Goal: Information Seeking & Learning: Check status

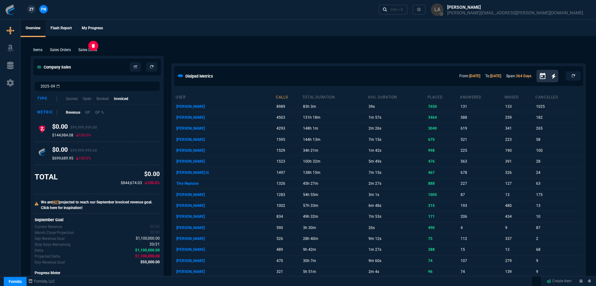
click at [88, 49] on p "Sales Lines" at bounding box center [87, 50] width 19 height 6
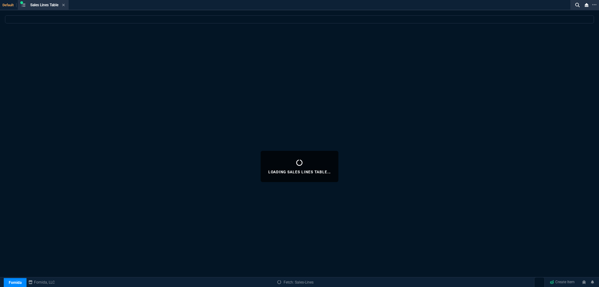
select select
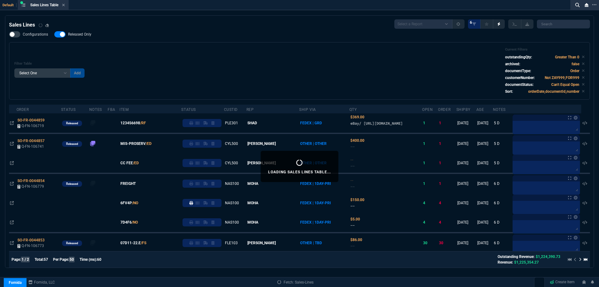
click at [80, 35] on span "Released Only" at bounding box center [79, 34] width 23 height 5
click at [54, 35] on input "Released Only" at bounding box center [54, 34] width 0 height 0
checkbox input "false"
click at [343, 71] on div "Filter Table Select One Add Filter () Age () ATS () Cond (itemVariantCode) Cust…" at bounding box center [299, 70] width 570 height 47
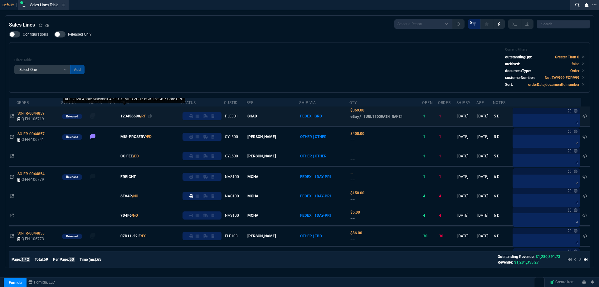
click at [137, 119] on span "123456698" at bounding box center [130, 116] width 20 height 6
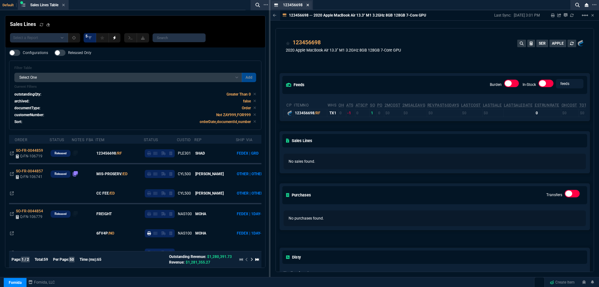
click at [308, 6] on icon at bounding box center [307, 5] width 3 height 4
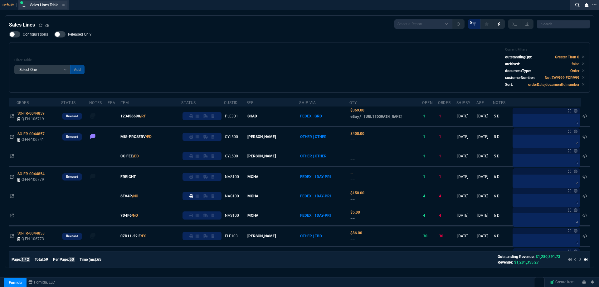
click at [64, 5] on icon at bounding box center [63, 5] width 3 height 4
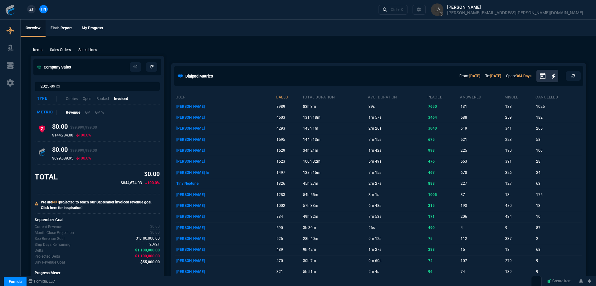
click at [28, 11] on link "ZT" at bounding box center [31, 9] width 8 height 8
click at [84, 48] on p "Sales Lines" at bounding box center [87, 50] width 19 height 6
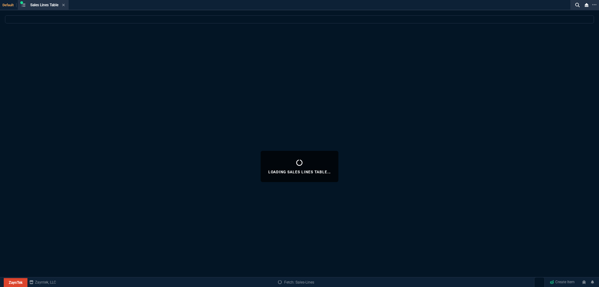
select select
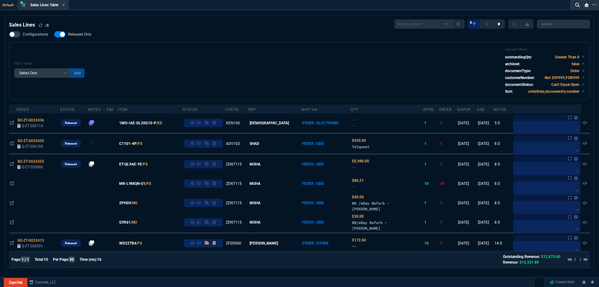
click at [86, 36] on span "Released Only" at bounding box center [79, 34] width 23 height 5
click at [54, 35] on input "Released Only" at bounding box center [54, 34] width 0 height 0
checkbox input "false"
click at [183, 52] on div "Filter Table Select One Add Filter () Age () ATS () Cond (itemVariantCode) Cust…" at bounding box center [299, 70] width 570 height 47
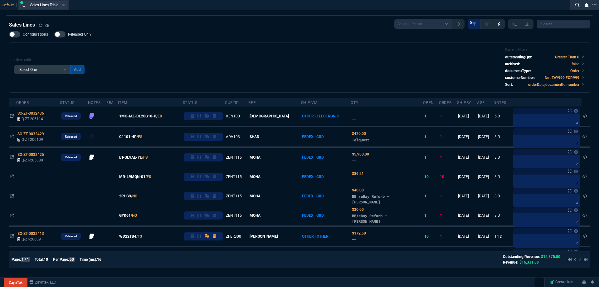
click at [64, 6] on icon at bounding box center [63, 5] width 3 height 4
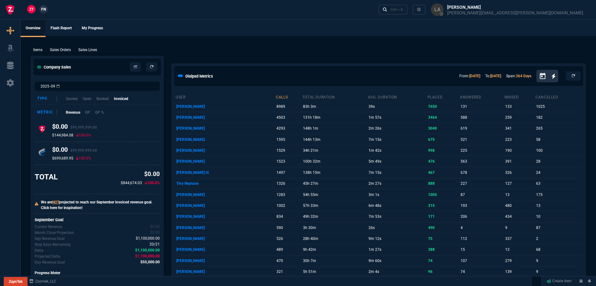
click at [45, 9] on span "FN" at bounding box center [43, 10] width 5 height 6
click at [90, 52] on p "Sales Lines" at bounding box center [87, 50] width 19 height 6
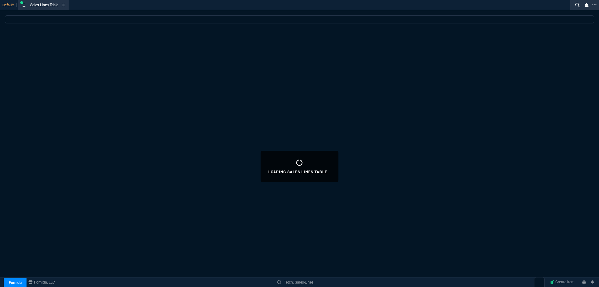
select select
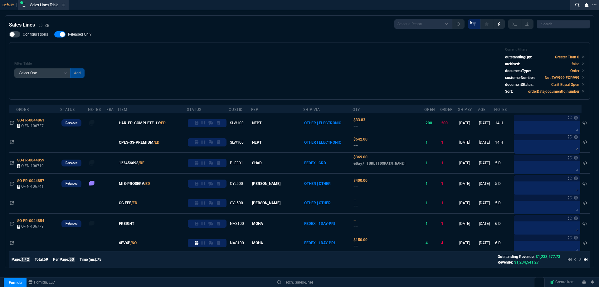
click at [82, 34] on span "Released Only" at bounding box center [79, 34] width 23 height 5
click at [54, 34] on input "Released Only" at bounding box center [54, 34] width 0 height 0
checkbox input "false"
click at [159, 43] on div "Filter Table Select One Add Filter () Age () ATS () Cond (itemVariantCode) Cust…" at bounding box center [299, 70] width 581 height 57
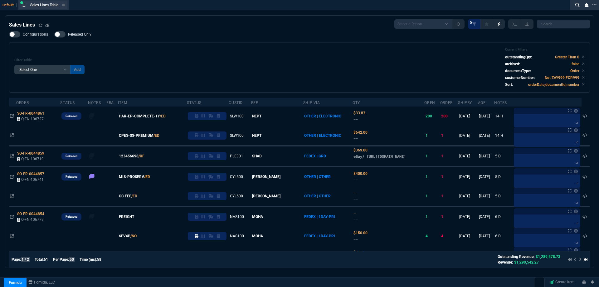
click at [64, 5] on icon at bounding box center [63, 5] width 3 height 4
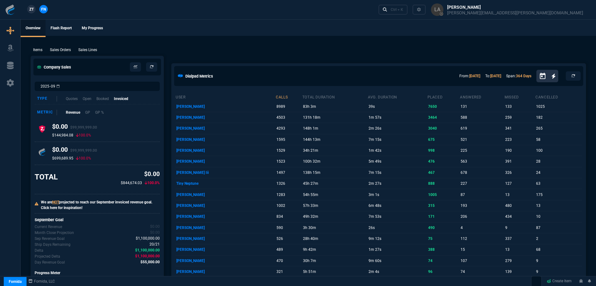
click at [32, 8] on span "ZT" at bounding box center [31, 10] width 4 height 6
click at [96, 50] on p "Sales Lines" at bounding box center [87, 50] width 19 height 6
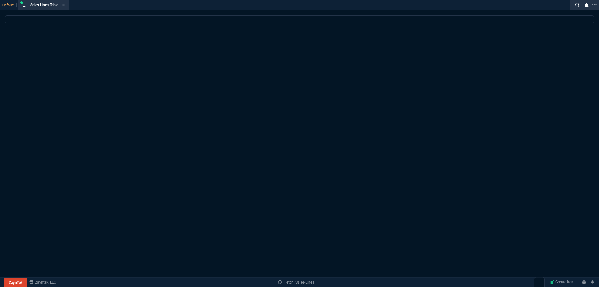
select select
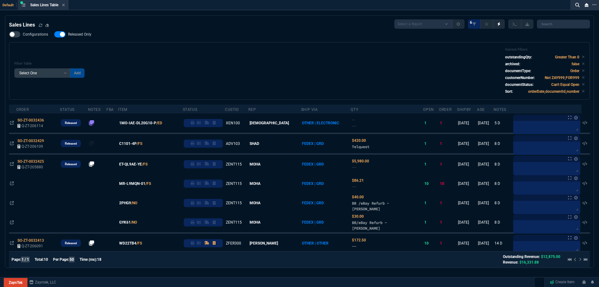
click at [88, 36] on span "Released Only" at bounding box center [79, 34] width 23 height 5
click at [54, 35] on input "Released Only" at bounding box center [54, 34] width 0 height 0
checkbox input "false"
click at [212, 52] on div "Filter Table Select One Add Filter () Age () ATS () Cond (itemVariantCode) Cust…" at bounding box center [299, 70] width 570 height 47
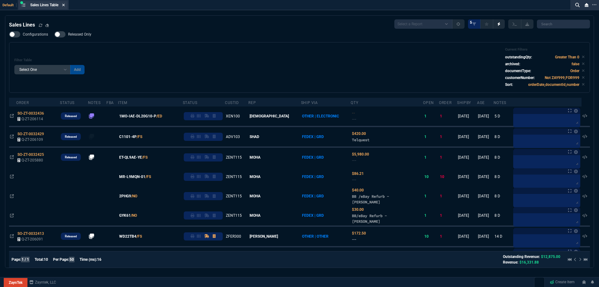
click at [65, 7] on fa-icon at bounding box center [63, 5] width 3 height 4
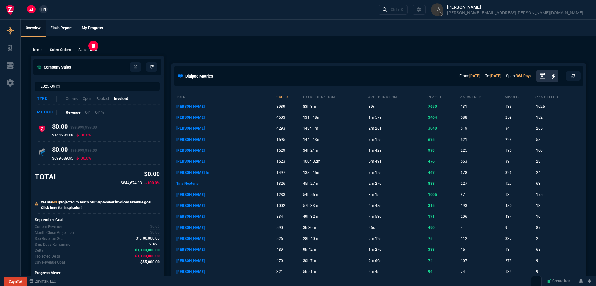
click at [95, 49] on p "Sales Lines" at bounding box center [87, 50] width 19 height 6
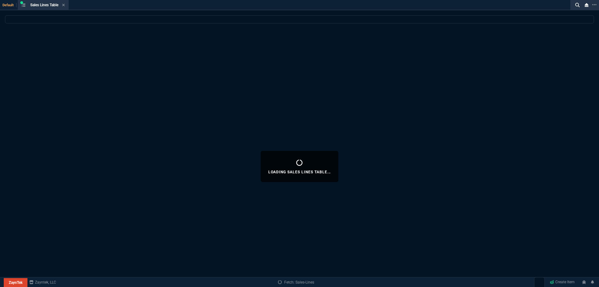
select select
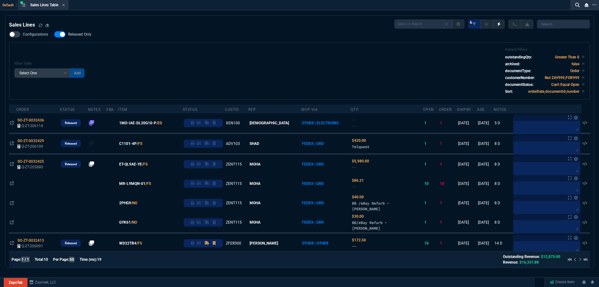
click at [80, 35] on span "Released Only" at bounding box center [79, 34] width 23 height 5
click at [54, 35] on input "Released Only" at bounding box center [54, 34] width 0 height 0
checkbox input "false"
click at [237, 50] on div "Filter Table Select One Add Filter () Age () ATS () Cond (itemVariantCode) Cust…" at bounding box center [299, 70] width 570 height 47
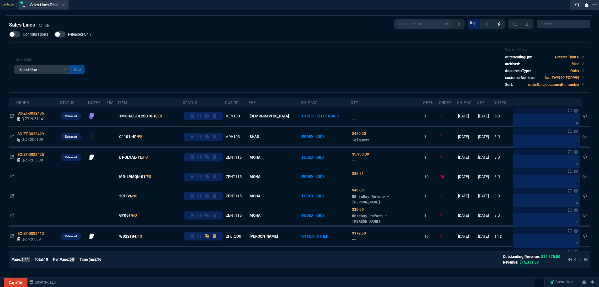
click at [65, 5] on icon at bounding box center [63, 5] width 2 height 2
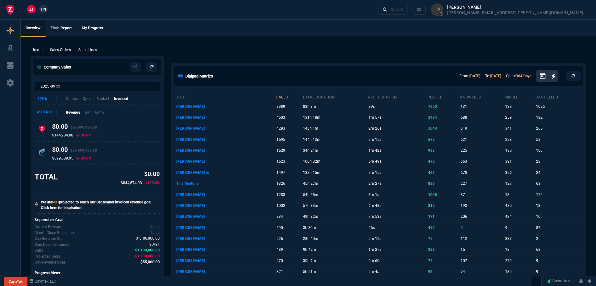
click at [41, 10] on span "FN" at bounding box center [43, 10] width 5 height 6
click at [81, 51] on p "Sales Lines" at bounding box center [87, 50] width 19 height 6
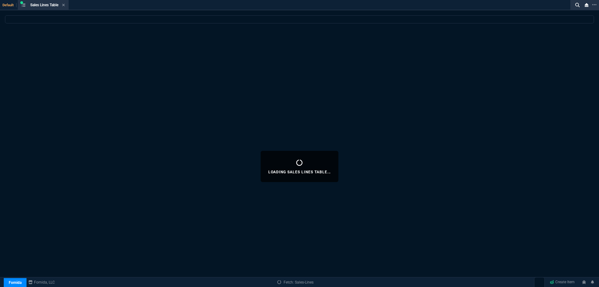
select select
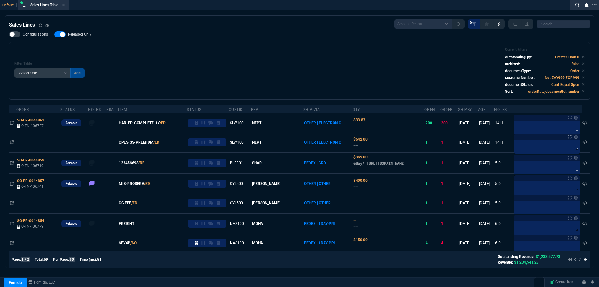
drag, startPoint x: 67, startPoint y: 36, endPoint x: 218, endPoint y: 35, distance: 150.7
click at [68, 35] on span "Released Only" at bounding box center [79, 34] width 23 height 5
click at [54, 35] on input "Released Only" at bounding box center [54, 34] width 0 height 0
checkbox input "false"
click at [218, 35] on div "Configurations Released Only Filter Table Select One Add Filter () Age () ATS (…" at bounding box center [299, 65] width 581 height 68
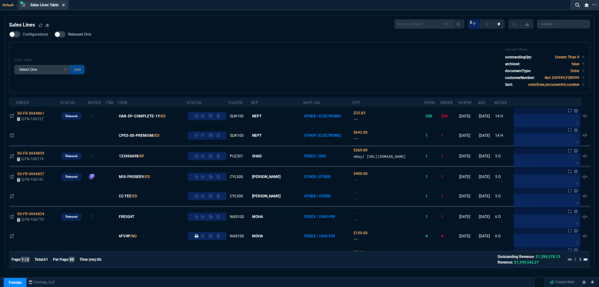
click at [65, 3] on icon at bounding box center [63, 5] width 3 height 4
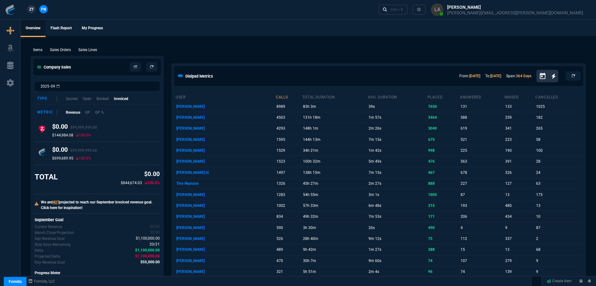
click at [29, 11] on link "ZT" at bounding box center [31, 9] width 8 height 8
click at [85, 52] on p "Sales Lines" at bounding box center [87, 50] width 19 height 6
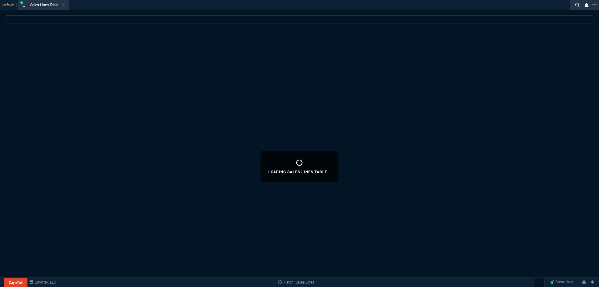
select select
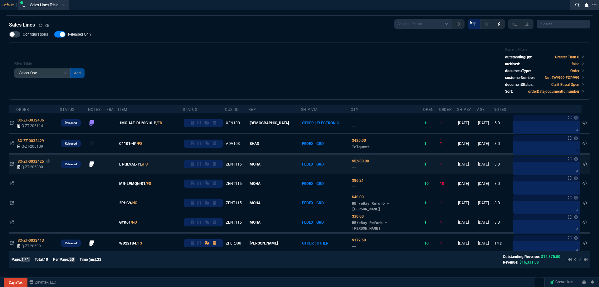
click at [36, 163] on span "SO-ZT-0032425" at bounding box center [30, 161] width 27 height 4
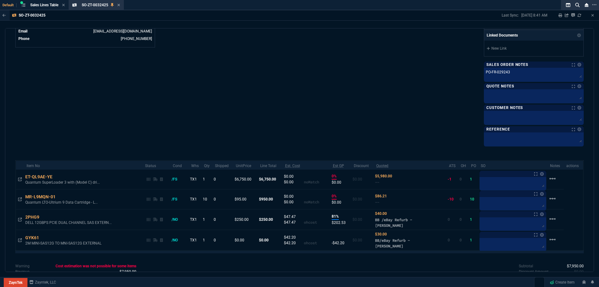
scroll to position [361, 0]
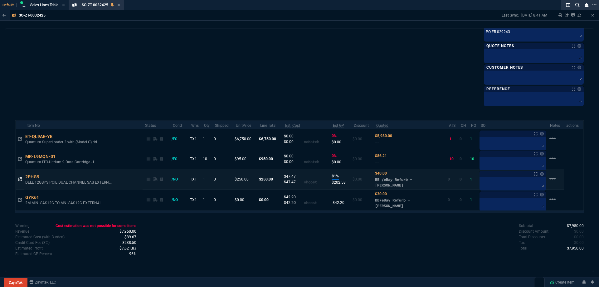
click at [20, 179] on icon at bounding box center [20, 179] width 4 height 4
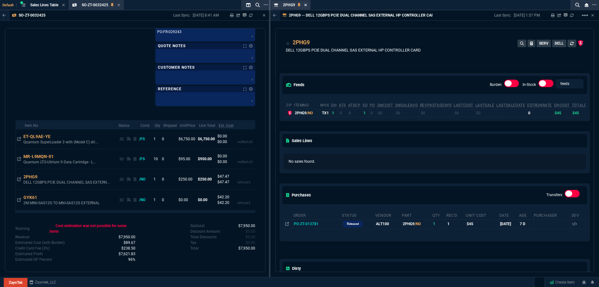
click at [306, 4] on icon at bounding box center [305, 5] width 2 height 2
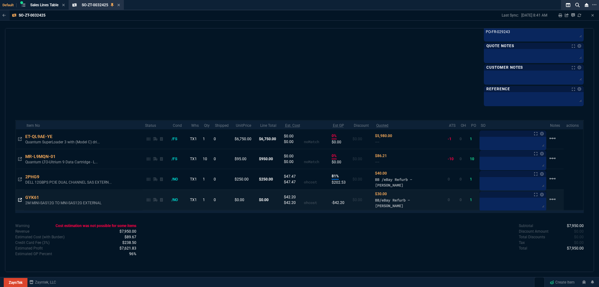
click at [19, 200] on icon at bounding box center [20, 200] width 4 height 4
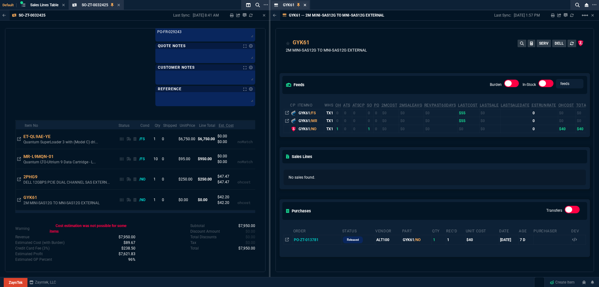
click at [306, 6] on icon at bounding box center [305, 5] width 3 height 4
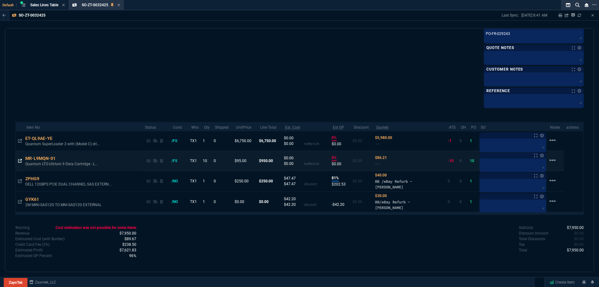
click at [19, 160] on icon at bounding box center [20, 161] width 4 height 4
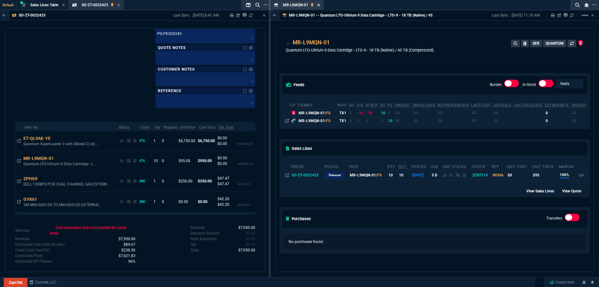
click at [319, 5] on icon at bounding box center [319, 5] width 2 height 2
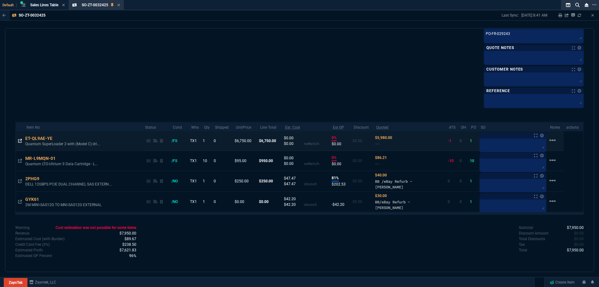
click at [19, 143] on icon at bounding box center [20, 141] width 4 height 4
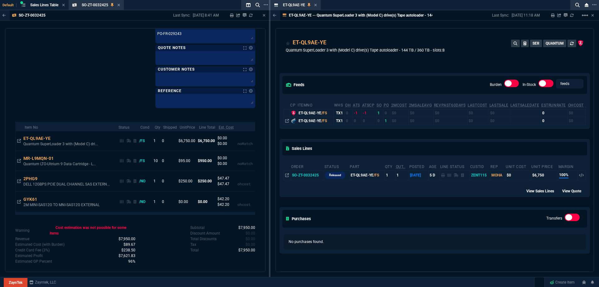
click at [316, 6] on icon at bounding box center [315, 5] width 3 height 4
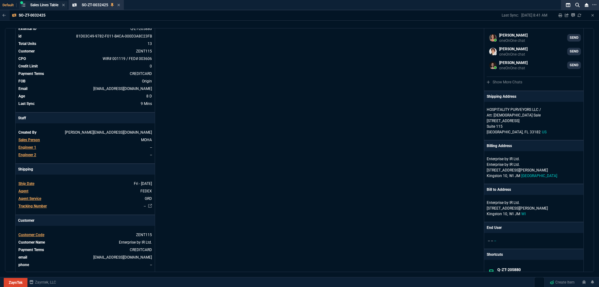
scroll to position [49, 0]
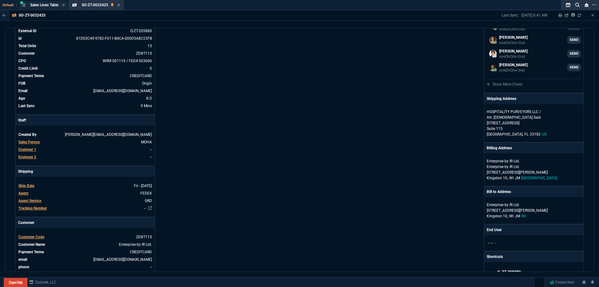
click at [47, 6] on span "Sales Lines Table" at bounding box center [44, 5] width 28 height 4
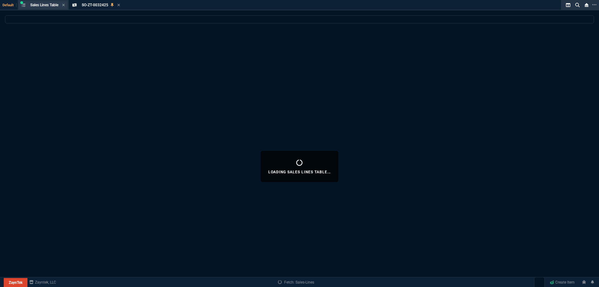
select select
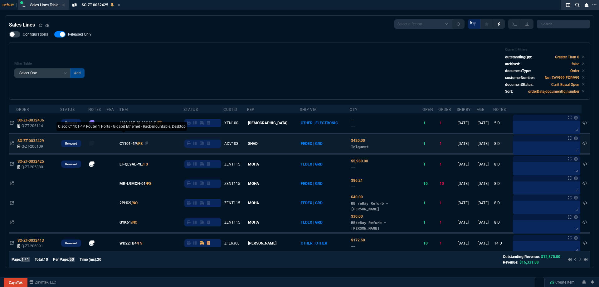
click at [136, 144] on span "C1101-4P" at bounding box center [127, 144] width 17 height 6
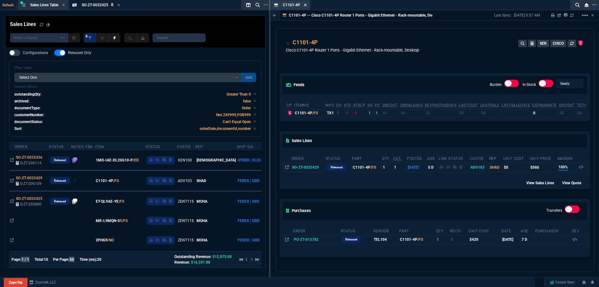
click at [306, 6] on icon at bounding box center [305, 5] width 2 height 2
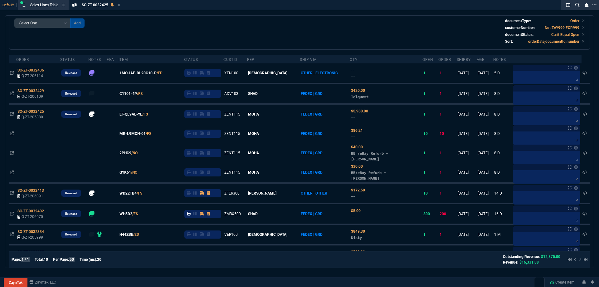
scroll to position [0, 0]
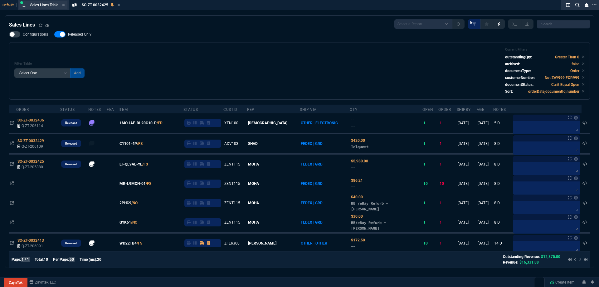
click at [65, 4] on icon at bounding box center [63, 5] width 3 height 4
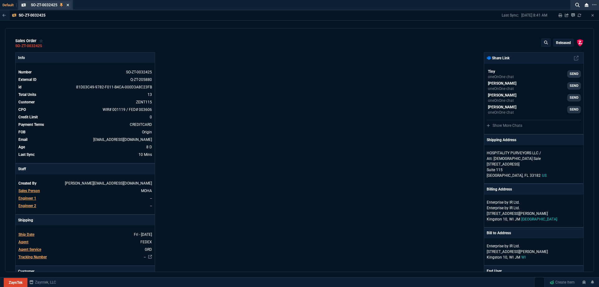
click at [67, 7] on icon at bounding box center [67, 5] width 3 height 4
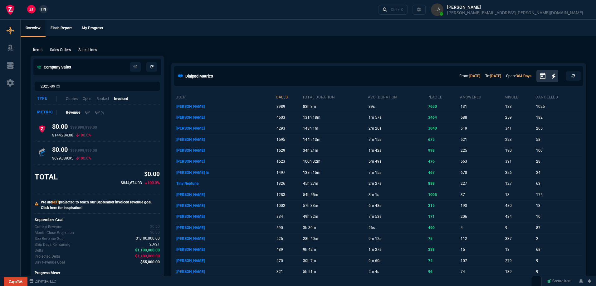
click at [43, 11] on span "FN" at bounding box center [43, 10] width 5 height 6
click at [88, 50] on p "Sales Lines" at bounding box center [87, 50] width 19 height 6
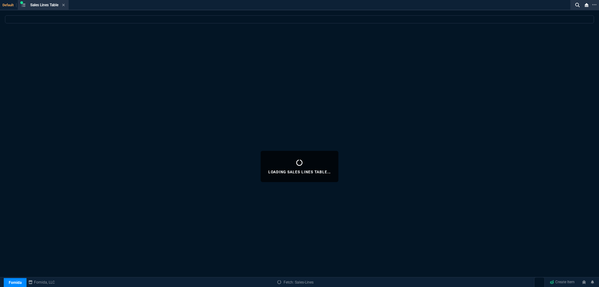
select select
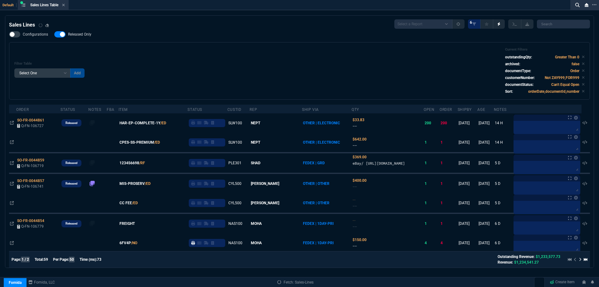
click at [83, 37] on span "Released Only" at bounding box center [79, 34] width 23 height 5
click at [54, 35] on input "Released Only" at bounding box center [54, 34] width 0 height 0
click at [173, 57] on div "Filter Table Select One Add Filter () Age () ATS () Cond (itemVariantCode) Cust…" at bounding box center [299, 70] width 570 height 47
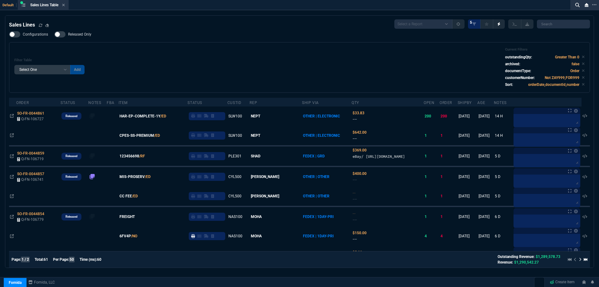
click at [65, 34] on div at bounding box center [59, 34] width 11 height 6
click at [54, 34] on input "Released Only" at bounding box center [54, 34] width 0 height 0
checkbox input "true"
click at [153, 44] on div "Filter Table Select One Add Filter () Age () ATS () Cond (itemVariantCode) Cust…" at bounding box center [299, 67] width 581 height 51
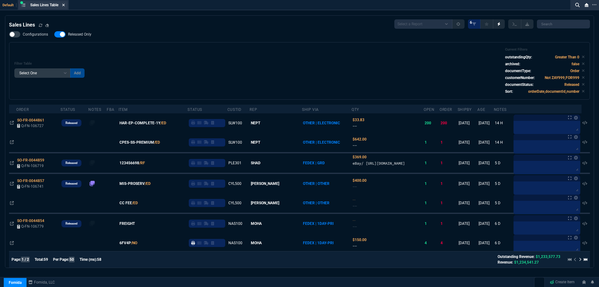
click at [65, 5] on icon at bounding box center [63, 5] width 2 height 2
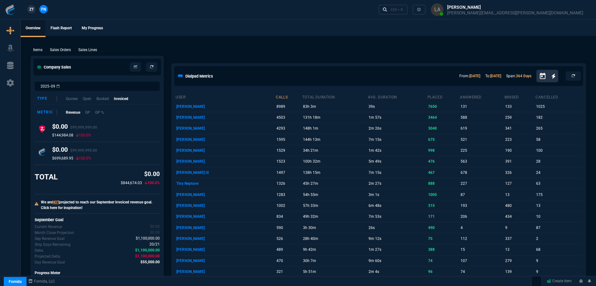
click at [31, 9] on span "ZT" at bounding box center [31, 10] width 4 height 6
click at [95, 48] on p "Sales Lines" at bounding box center [87, 50] width 19 height 6
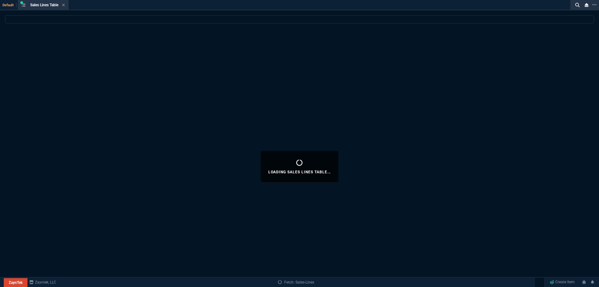
select select
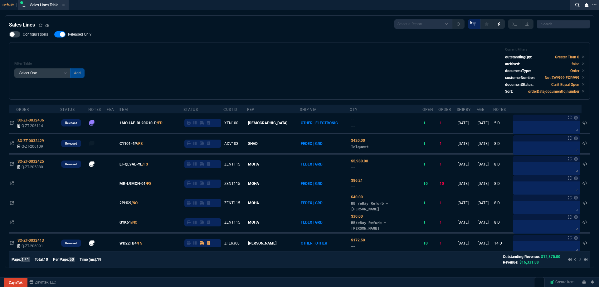
click at [87, 38] on nx-fornida-field-switch-one "Released Only" at bounding box center [75, 36] width 43 height 6
click at [87, 36] on span "Released Only" at bounding box center [79, 34] width 23 height 5
click at [54, 35] on input "Released Only" at bounding box center [54, 34] width 0 height 0
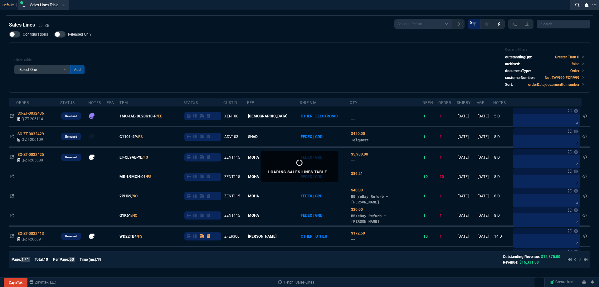
click at [230, 69] on div "Filter Table Select One Add Filter () Age () ATS () Cond (itemVariantCode) Cust…" at bounding box center [299, 67] width 570 height 40
click at [87, 35] on span "Released Only" at bounding box center [79, 34] width 23 height 5
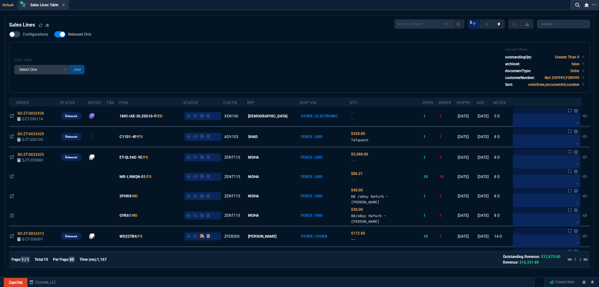
click at [111, 42] on div "Filter Table Select One Add Filter () Age () ATS () Cond (itemVariantCode) Cust…" at bounding box center [299, 67] width 581 height 51
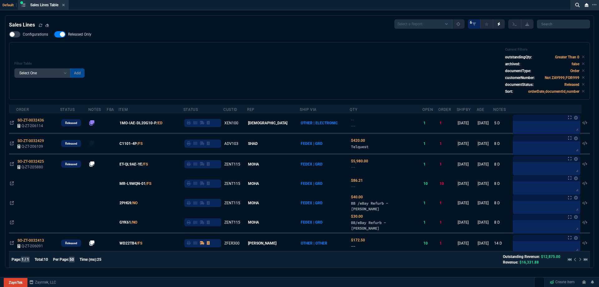
click at [86, 33] on span "Released Only" at bounding box center [79, 34] width 23 height 5
click at [54, 34] on input "Released Only" at bounding box center [54, 34] width 0 height 0
checkbox input "false"
click at [211, 55] on div "Filter Table Select One Add Filter () Age () ATS () Cond (itemVariantCode) Cust…" at bounding box center [299, 70] width 570 height 47
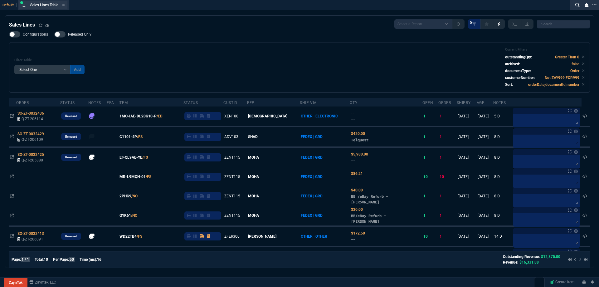
click at [65, 7] on fa-icon at bounding box center [63, 5] width 3 height 4
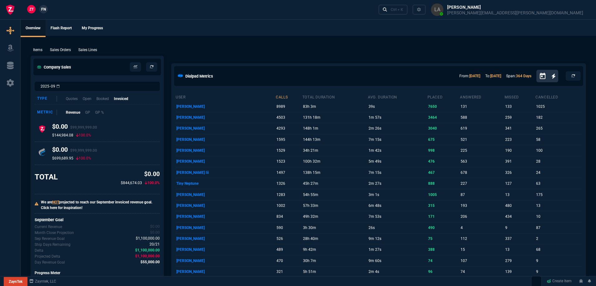
click at [44, 8] on span "FN" at bounding box center [43, 10] width 5 height 6
click at [91, 50] on p "Sales Lines" at bounding box center [87, 50] width 19 height 6
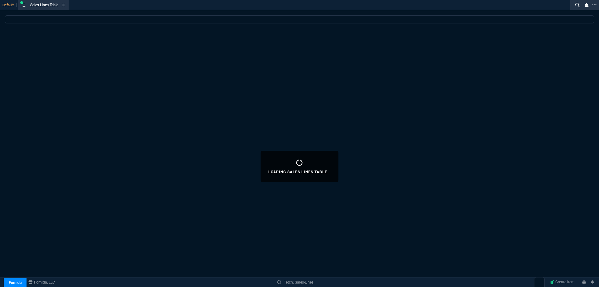
select select
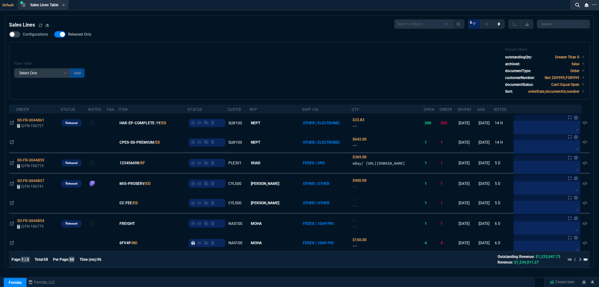
click at [83, 36] on span "Released Only" at bounding box center [79, 34] width 23 height 5
click at [54, 35] on input "Released Only" at bounding box center [54, 34] width 0 height 0
click at [184, 45] on div "Filter Table Select One Add Filter () Age () ATS () Cond (itemVariantCode) Cust…" at bounding box center [299, 70] width 581 height 57
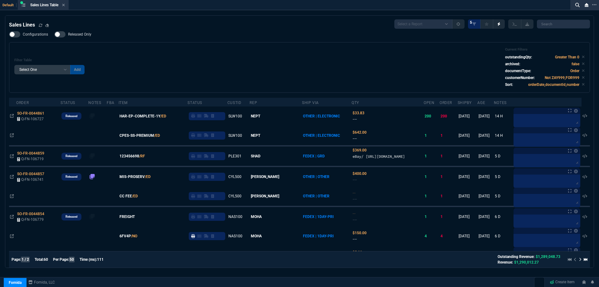
click at [236, 32] on div "Configurations Released Only Filter Table Select One Add Filter () Age () ATS (…" at bounding box center [299, 61] width 581 height 61
click at [90, 34] on span "Released Only" at bounding box center [79, 34] width 23 height 5
click at [54, 34] on input "Released Only" at bounding box center [54, 34] width 0 height 0
click at [208, 61] on div "Filter Table Select One Add Filter () Age () ATS () Cond (itemVariantCode) Cust…" at bounding box center [299, 67] width 570 height 40
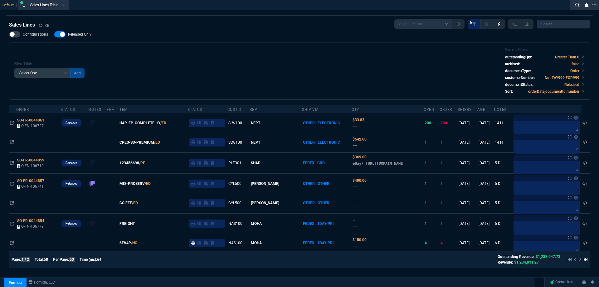
click at [85, 32] on span "Released Only" at bounding box center [79, 34] width 23 height 5
click at [54, 34] on input "Released Only" at bounding box center [54, 34] width 0 height 0
click at [326, 79] on div "Filter Table Select One Add Filter () Age () ATS () Cond (itemVariantCode) Cust…" at bounding box center [299, 70] width 570 height 47
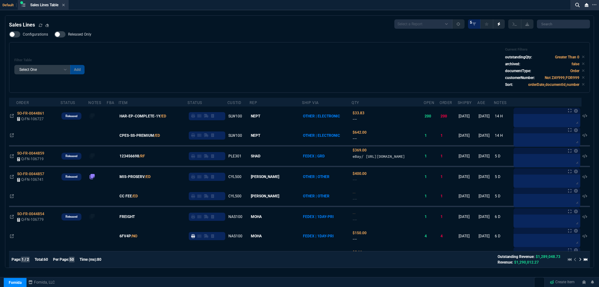
click at [71, 37] on label "Released Only" at bounding box center [75, 34] width 43 height 6
click at [54, 35] on input "Released Only" at bounding box center [54, 34] width 0 height 0
click at [72, 36] on span "Released Only" at bounding box center [79, 34] width 23 height 5
click at [54, 35] on input "Released Only" at bounding box center [54, 34] width 0 height 0
checkbox input "false"
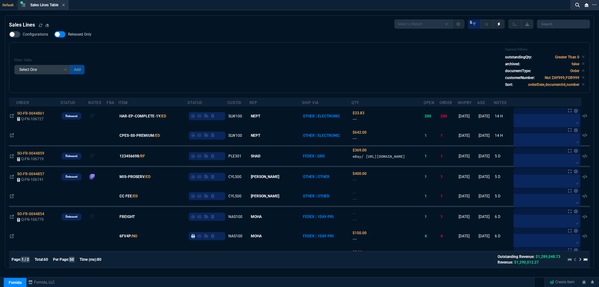
click at [140, 50] on div "Filter Table Select One Add Filter () Age () ATS () Cond (itemVariantCode) Cust…" at bounding box center [299, 67] width 570 height 40
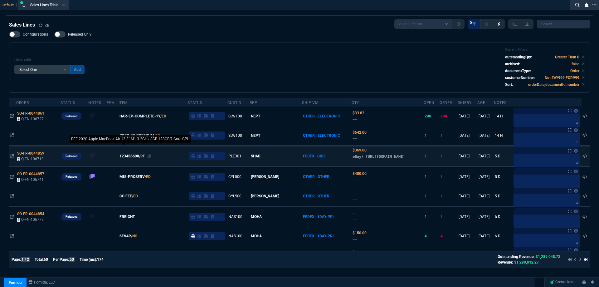
click at [135, 159] on span "123456698" at bounding box center [129, 156] width 20 height 6
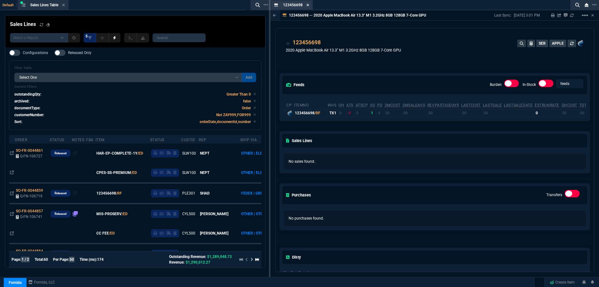
click at [308, 3] on icon at bounding box center [307, 5] width 3 height 4
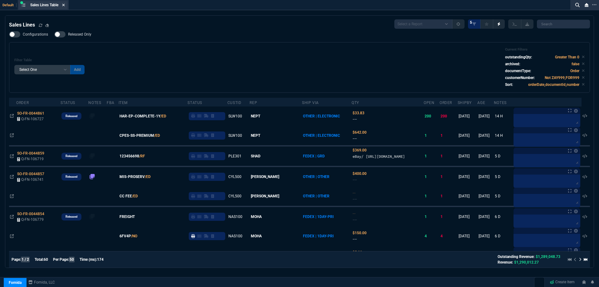
click at [65, 7] on icon at bounding box center [63, 5] width 3 height 4
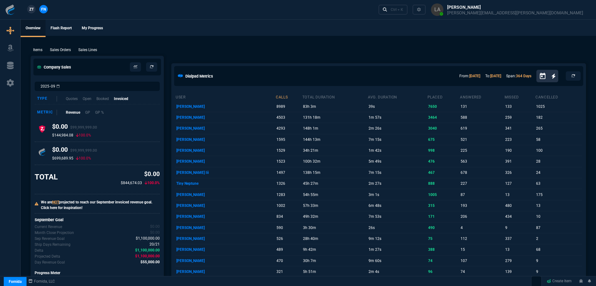
click at [33, 7] on span "ZT" at bounding box center [31, 10] width 4 height 6
click at [85, 48] on p "Sales Lines" at bounding box center [87, 50] width 19 height 6
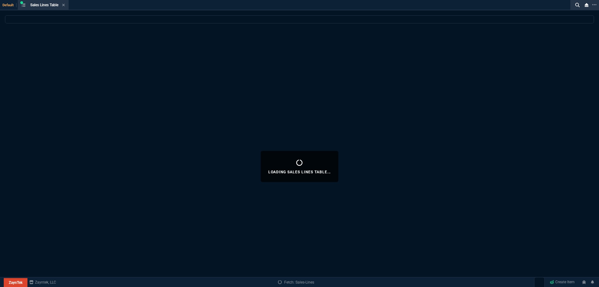
select select
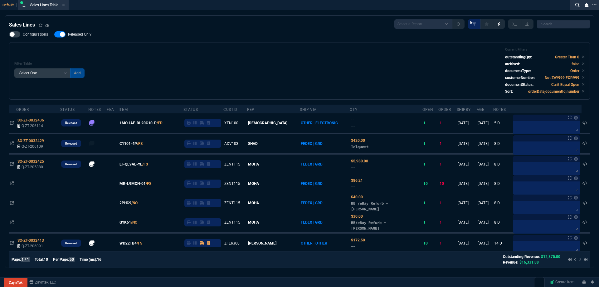
click at [82, 36] on span "Released Only" at bounding box center [79, 34] width 23 height 5
click at [54, 35] on input "Released Only" at bounding box center [54, 34] width 0 height 0
checkbox input "false"
click at [145, 58] on div "Filter Table Select One Add Filter () Age () ATS () Cond (itemVariantCode) Cust…" at bounding box center [299, 70] width 570 height 47
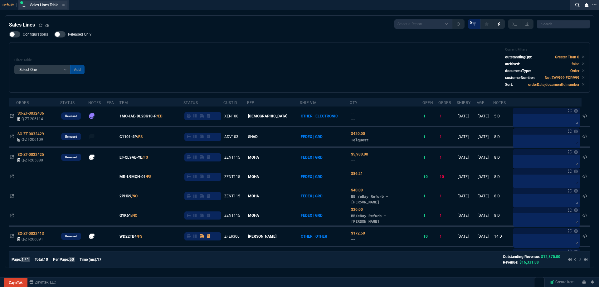
click at [65, 5] on icon at bounding box center [63, 5] width 3 height 4
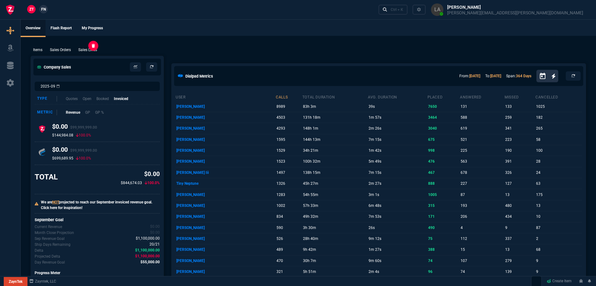
click at [78, 49] on div "Sales Lines" at bounding box center [88, 50] width 24 height 6
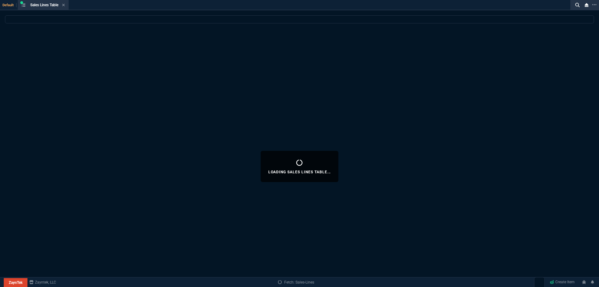
select select
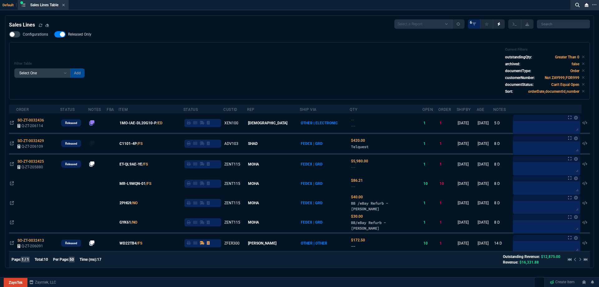
select select
click at [82, 33] on span "Released Only" at bounding box center [79, 34] width 23 height 5
click at [133, 36] on div "Configurations Released Only Filter Table Select One Add Filter () Age () ATS (…" at bounding box center [299, 65] width 581 height 68
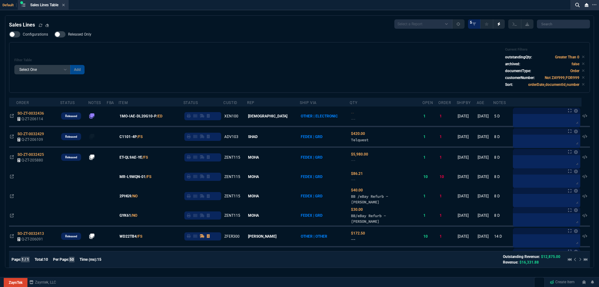
click at [86, 37] on span "Released Only" at bounding box center [79, 34] width 23 height 5
click at [54, 35] on input "Released Only" at bounding box center [54, 34] width 0 height 0
drag, startPoint x: 103, startPoint y: 46, endPoint x: 90, endPoint y: 39, distance: 15.2
click at [103, 47] on div "Filter Table Select One Add Filter () Age () ATS () Cond (itemVariantCode) Cust…" at bounding box center [299, 67] width 581 height 51
click at [84, 33] on span "Released Only" at bounding box center [79, 34] width 23 height 5
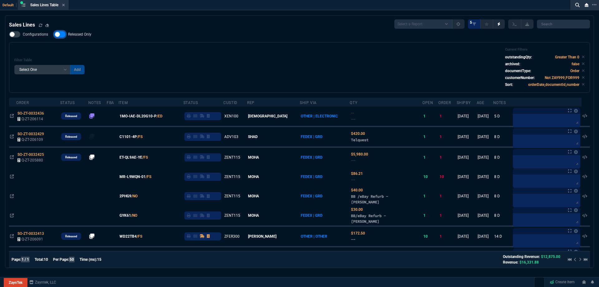
click at [54, 34] on input "Released Only" at bounding box center [54, 34] width 0 height 0
checkbox input "false"
click at [164, 46] on div "Filter Table Select One Add Filter () Age () ATS () Cond (itemVariantCode) Cust…" at bounding box center [299, 67] width 581 height 51
click at [65, 6] on icon at bounding box center [63, 5] width 2 height 2
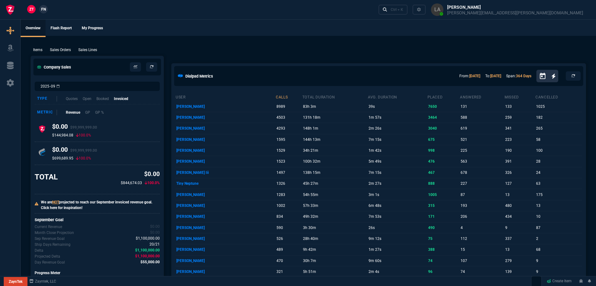
click at [45, 10] on span "FN" at bounding box center [43, 10] width 5 height 6
click at [98, 51] on div "Sales Lines" at bounding box center [88, 50] width 24 height 6
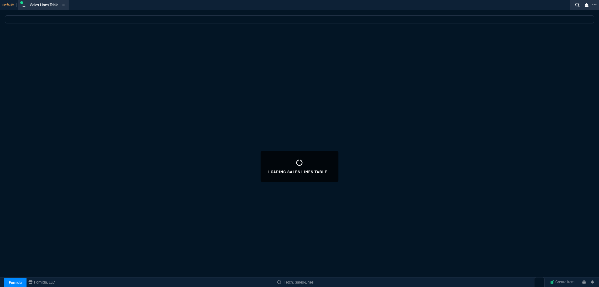
select select
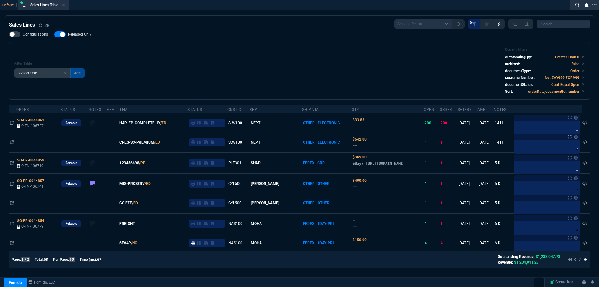
drag, startPoint x: 90, startPoint y: 33, endPoint x: 210, endPoint y: 46, distance: 119.9
click at [95, 34] on label "Released Only" at bounding box center [75, 34] width 43 height 6
click at [54, 34] on input "Released Only" at bounding box center [54, 34] width 0 height 0
click at [236, 44] on div "Filter Table Select One Add Filter () Age () ATS () Cond (itemVariantCode) Cust…" at bounding box center [299, 70] width 581 height 57
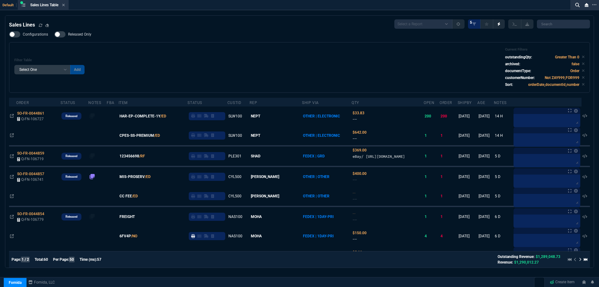
drag, startPoint x: 84, startPoint y: 33, endPoint x: 203, endPoint y: 59, distance: 122.3
click at [84, 33] on span "Released Only" at bounding box center [79, 34] width 23 height 5
click at [54, 34] on input "Released Only" at bounding box center [54, 34] width 0 height 0
click at [213, 57] on div "Filter Table Select One Add Filter () Age () ATS () Cond (itemVariantCode) Cust…" at bounding box center [299, 67] width 570 height 40
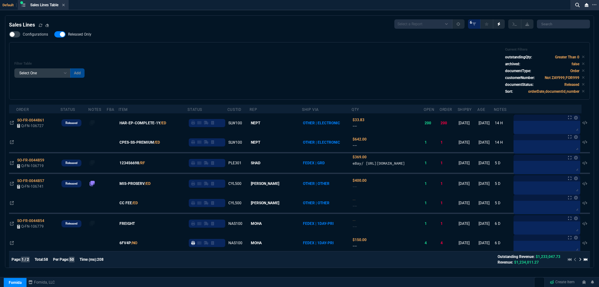
click at [207, 38] on div "Configurations Released Only Filter Table Select One Add Filter () Age () ATS (…" at bounding box center [299, 65] width 581 height 68
click at [90, 37] on label "Released Only" at bounding box center [75, 34] width 43 height 6
click at [54, 35] on input "Released Only" at bounding box center [54, 34] width 0 height 0
checkbox input "false"
click at [248, 43] on div "Filter Table Select One Add Filter () Age () ATS () Cond (itemVariantCode) Cust…" at bounding box center [299, 70] width 581 height 57
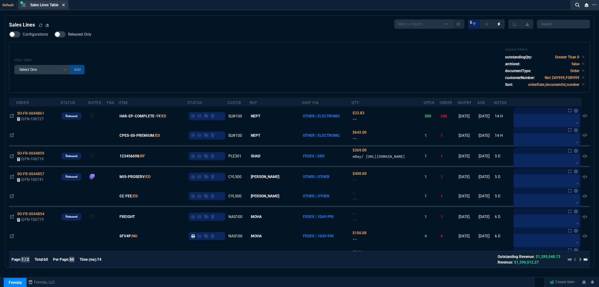
click at [64, 6] on icon at bounding box center [63, 5] width 2 height 2
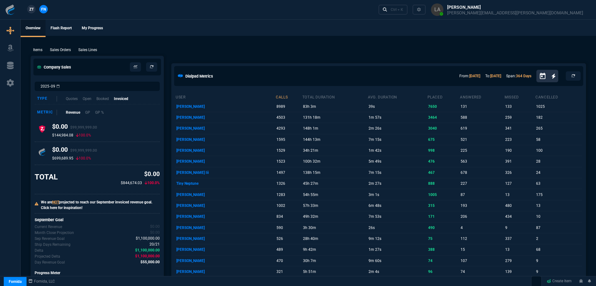
click at [32, 9] on span "ZT" at bounding box center [31, 10] width 4 height 6
click at [91, 50] on p "Sales Lines" at bounding box center [87, 50] width 19 height 6
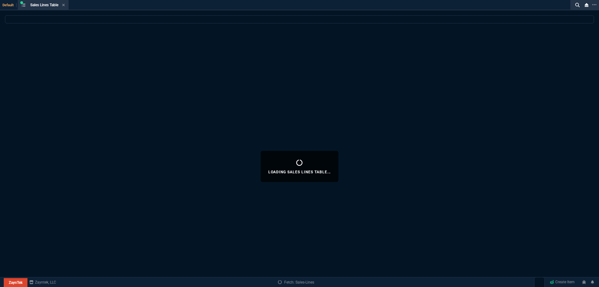
select select
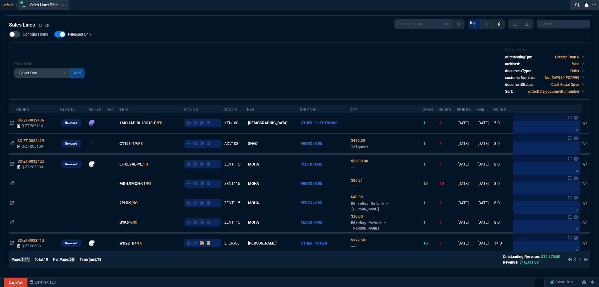
click at [72, 33] on span "Released Only" at bounding box center [79, 34] width 23 height 5
click at [54, 34] on input "Released Only" at bounding box center [54, 34] width 0 height 0
checkbox input "false"
click at [274, 62] on div "Filter Table Select One Add Filter () Age () ATS () Cond (itemVariantCode) Cust…" at bounding box center [299, 70] width 570 height 47
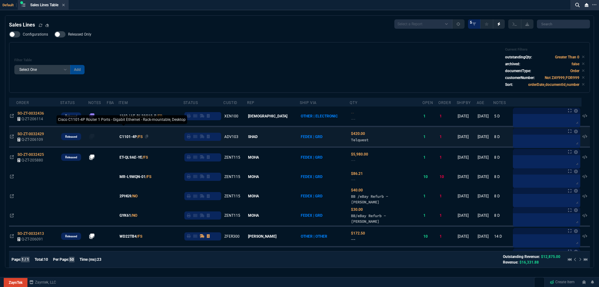
click at [129, 138] on span "C1101-4P" at bounding box center [127, 137] width 17 height 6
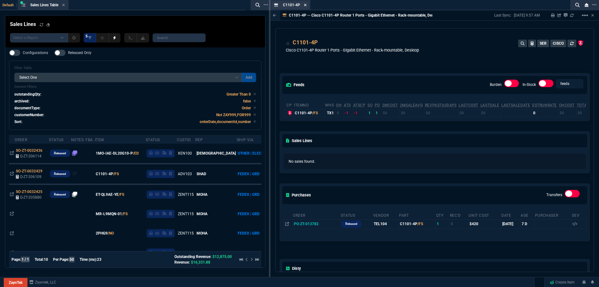
click at [305, 7] on fa-icon at bounding box center [305, 5] width 3 height 4
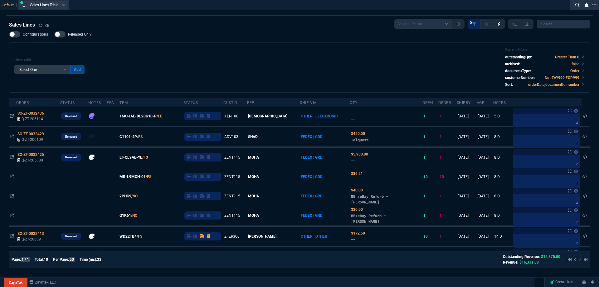
click at [64, 7] on icon at bounding box center [63, 5] width 3 height 4
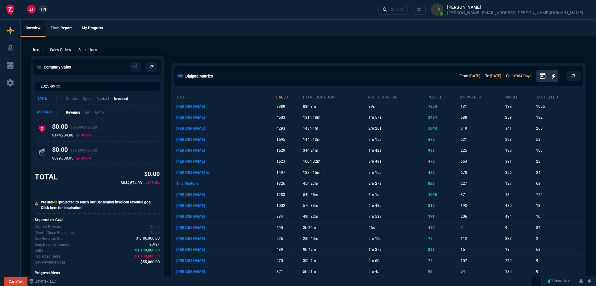
click at [45, 9] on span "FN" at bounding box center [43, 10] width 5 height 6
click at [95, 50] on p "Sales Lines" at bounding box center [87, 50] width 19 height 6
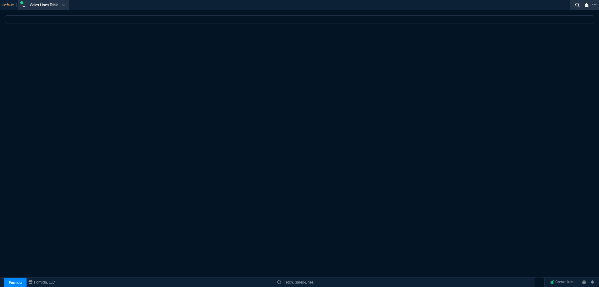
select select
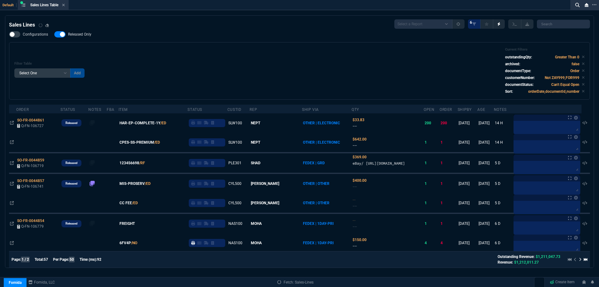
click at [73, 32] on span "Released Only" at bounding box center [79, 34] width 23 height 5
click at [54, 34] on input "Released Only" at bounding box center [54, 34] width 0 height 0
checkbox input "false"
click at [208, 43] on div "Filter Table Select One Add Filter () Age () ATS () Cond (itemVariantCode) Cust…" at bounding box center [299, 70] width 581 height 57
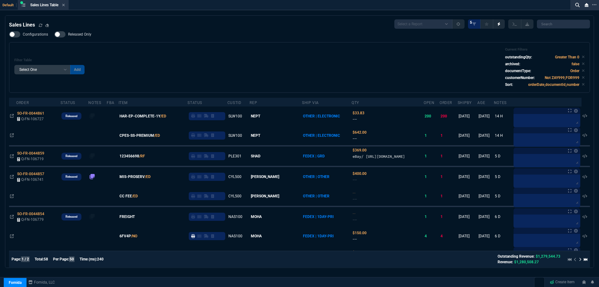
drag, startPoint x: 246, startPoint y: 66, endPoint x: 225, endPoint y: 90, distance: 32.9
click at [246, 66] on div "Filter Table Select One Add Filter () Age () ATS () Cond (itemVariantCode) Cust…" at bounding box center [299, 67] width 570 height 40
drag, startPoint x: 272, startPoint y: 49, endPoint x: 262, endPoint y: 48, distance: 9.4
click at [272, 49] on div "Filter Table Select One Add Filter () Age () ATS () Cond (itemVariantCode) Cust…" at bounding box center [299, 67] width 570 height 40
click at [64, 4] on icon at bounding box center [63, 5] width 2 height 2
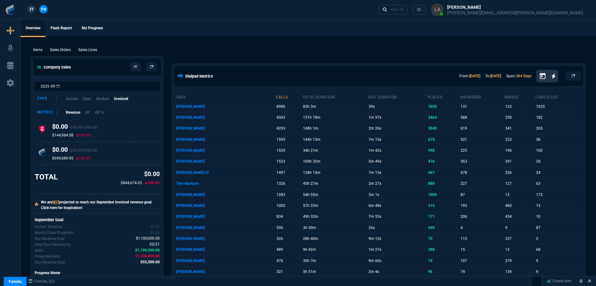
click at [29, 10] on span "ZT" at bounding box center [31, 10] width 4 height 6
click at [85, 48] on p "Sales Lines" at bounding box center [87, 50] width 19 height 6
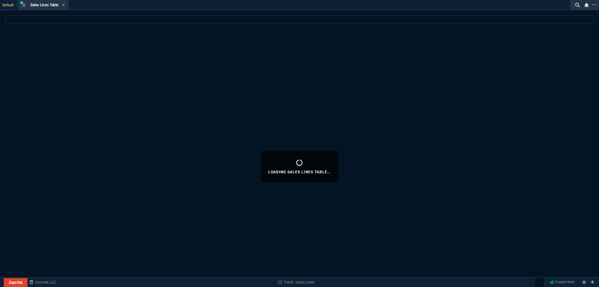
select select
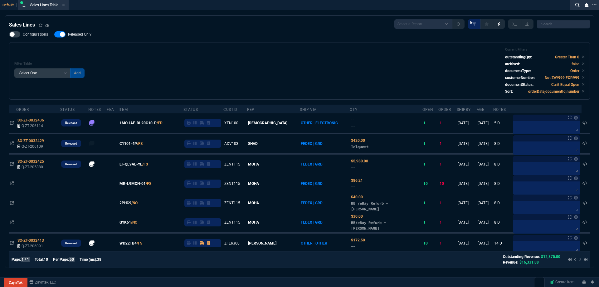
click at [80, 35] on span "Released Only" at bounding box center [79, 34] width 23 height 5
click at [54, 35] on input "Released Only" at bounding box center [54, 34] width 0 height 0
checkbox input "false"
click at [213, 40] on div "Configurations Released Only Filter Table Select One Add Filter () Age () ATS (…" at bounding box center [299, 65] width 581 height 68
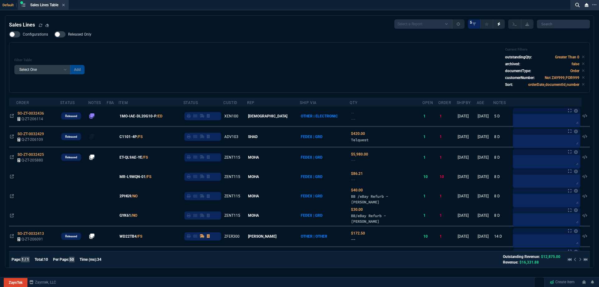
click at [242, 30] on div "Sales Lines Select a Report NEW QUERY SonicWall Sale AMZ (MTD) NEW QUERY INS100…" at bounding box center [299, 172] width 581 height 307
click at [65, 4] on icon at bounding box center [63, 5] width 2 height 2
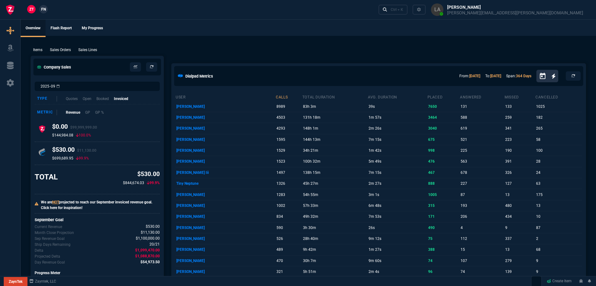
click at [44, 12] on link "FN" at bounding box center [43, 9] width 8 height 8
click at [97, 52] on p "Sales Lines" at bounding box center [87, 50] width 19 height 6
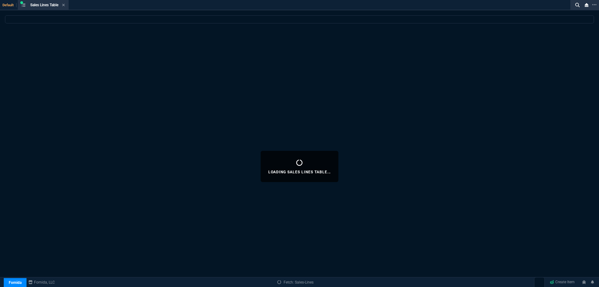
select select
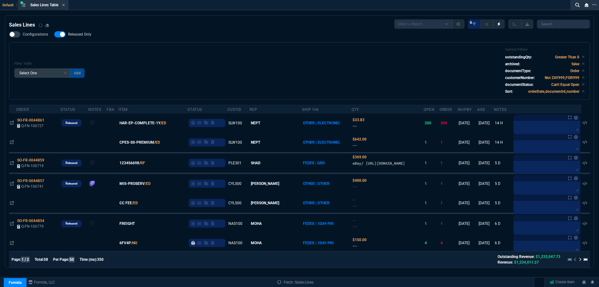
click at [146, 39] on div "Configurations Released Only Filter Table Select One Add Filter () Age () ATS (…" at bounding box center [299, 65] width 581 height 68
click at [82, 36] on span "Released Only" at bounding box center [79, 34] width 23 height 5
click at [54, 35] on input "Released Only" at bounding box center [54, 34] width 0 height 0
checkbox input "false"
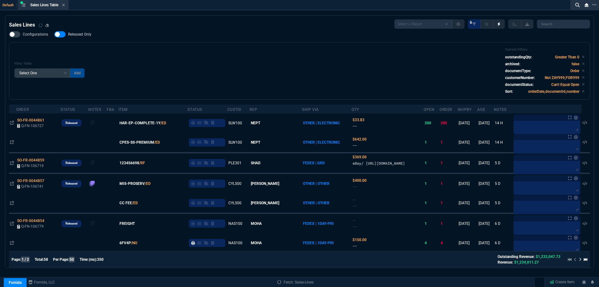
click at [252, 56] on div "Filter Table Select One Add Filter () Age () ATS () Cond (itemVariantCode) Cust…" at bounding box center [299, 70] width 570 height 47
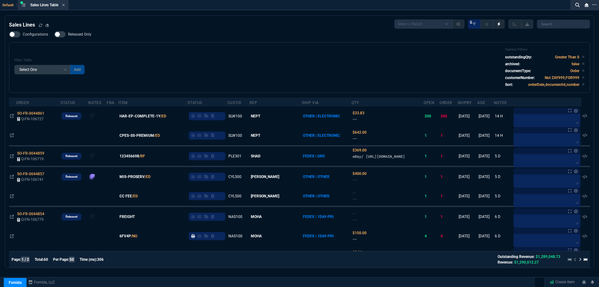
click at [330, 28] on div "Sales Lines Select a Report NEW QUERY SonicWall Sale AMZ (MTD) NEW QUERY INS100…" at bounding box center [299, 23] width 581 height 9
click at [254, 47] on div "Filter Table Select One Add Filter () Age () ATS () Cond (itemVariantCode) Cust…" at bounding box center [299, 67] width 581 height 51
click at [64, 5] on icon at bounding box center [63, 5] width 3 height 4
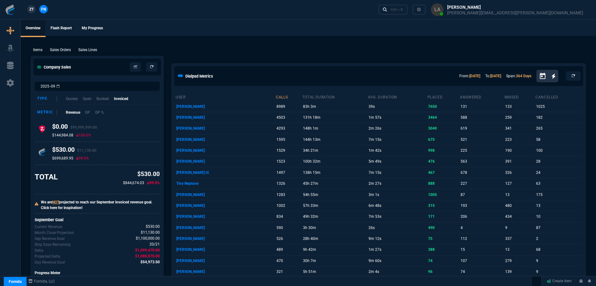
click at [34, 8] on link "ZT" at bounding box center [31, 9] width 8 height 8
click at [45, 10] on span "FN" at bounding box center [43, 10] width 5 height 6
click at [94, 49] on p "Sales Lines" at bounding box center [87, 50] width 19 height 6
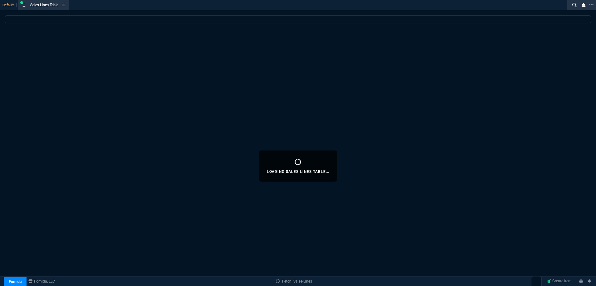
select select
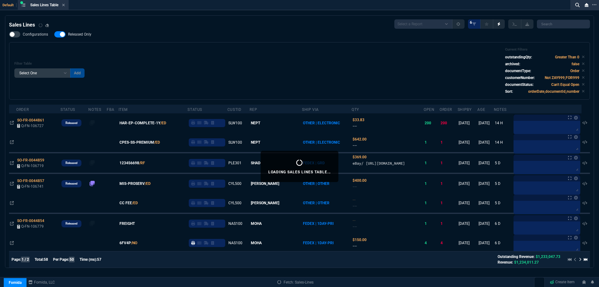
click at [70, 36] on span "Released Only" at bounding box center [79, 34] width 23 height 5
click at [54, 35] on input "Released Only" at bounding box center [54, 34] width 0 height 0
click at [187, 46] on div "Filter Table Select One Add Filter () Age () ATS () Cond (itemVariantCode) Cust…" at bounding box center [299, 70] width 581 height 57
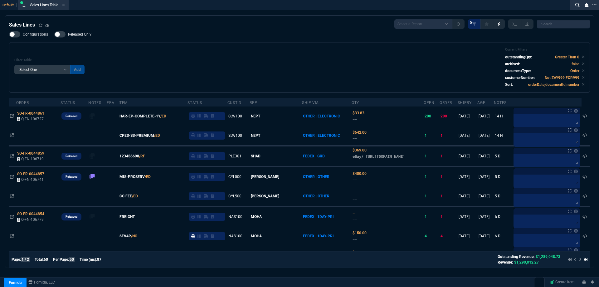
click at [203, 27] on div "Sales Lines Select a Report NEW QUERY SonicWall Sale AMZ (MTD) NEW QUERY INS100…" at bounding box center [299, 23] width 581 height 9
drag, startPoint x: 90, startPoint y: 37, endPoint x: 188, endPoint y: 51, distance: 99.2
click at [89, 37] on label "Released Only" at bounding box center [75, 34] width 43 height 6
click at [54, 35] on input "Released Only" at bounding box center [54, 34] width 0 height 0
click at [188, 51] on div "Filter Table Select One Add Filter () Age () ATS () Cond (itemVariantCode) Cust…" at bounding box center [299, 67] width 570 height 40
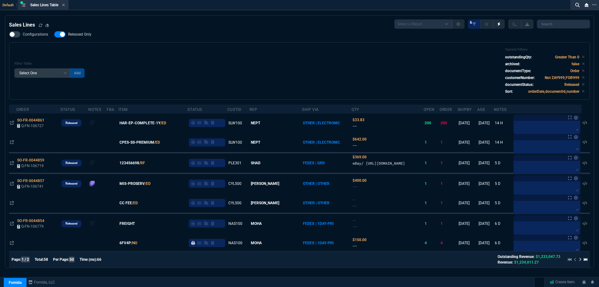
click at [89, 35] on span "Released Only" at bounding box center [79, 34] width 23 height 5
click at [54, 35] on input "Released Only" at bounding box center [54, 34] width 0 height 0
checkbox input "false"
click at [232, 49] on div "Filter Table Select One Add Filter () Age () ATS () Cond (itemVariantCode) Cust…" at bounding box center [299, 70] width 570 height 47
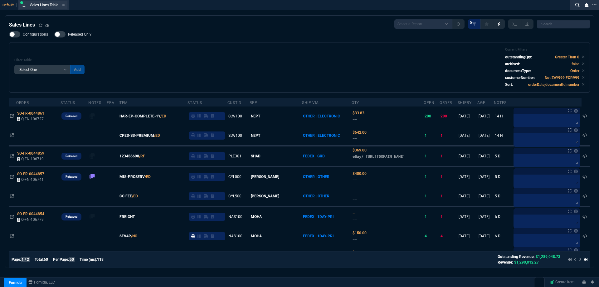
click at [65, 5] on icon at bounding box center [63, 5] width 3 height 4
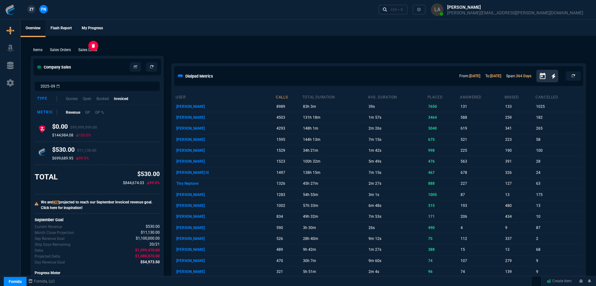
click at [88, 50] on p "Sales Lines" at bounding box center [87, 50] width 19 height 6
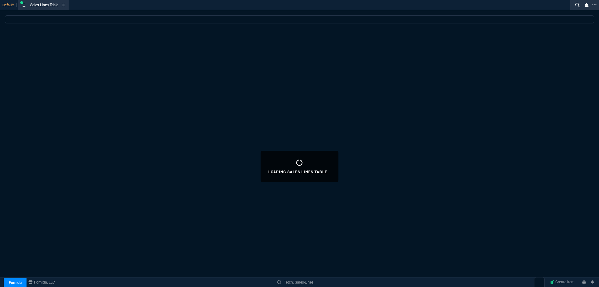
select select
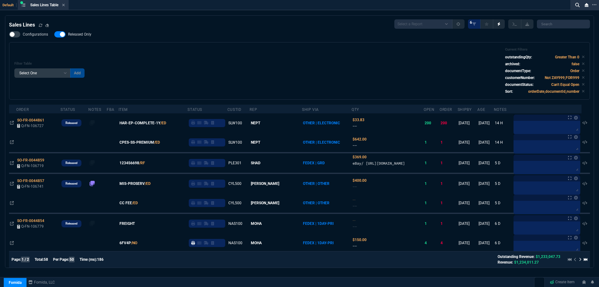
click at [79, 32] on span "Released Only" at bounding box center [79, 34] width 23 height 5
click at [54, 34] on input "Released Only" at bounding box center [54, 34] width 0 height 0
checkbox input "false"
click at [256, 72] on div "Filter Table Select One Add Filter () Age () ATS () Cond (itemVariantCode) Cust…" at bounding box center [299, 70] width 570 height 47
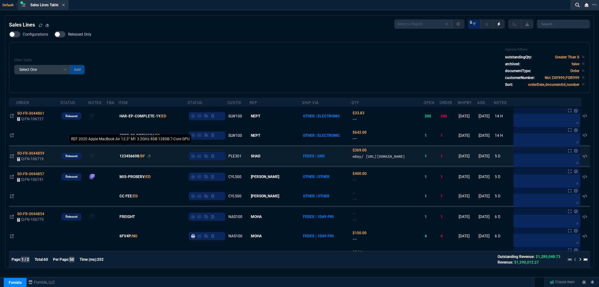
click at [134, 158] on span "123456698" at bounding box center [129, 156] width 20 height 6
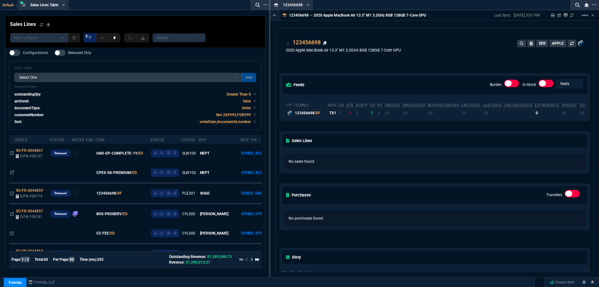
click at [326, 43] on icon at bounding box center [324, 43] width 3 height 4
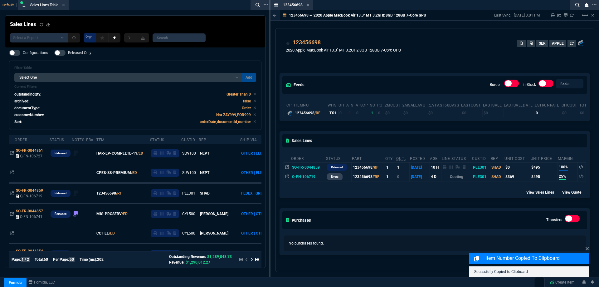
drag, startPoint x: 307, startPoint y: 6, endPoint x: 252, endPoint y: 17, distance: 56.3
click at [307, 6] on icon at bounding box center [307, 5] width 3 height 4
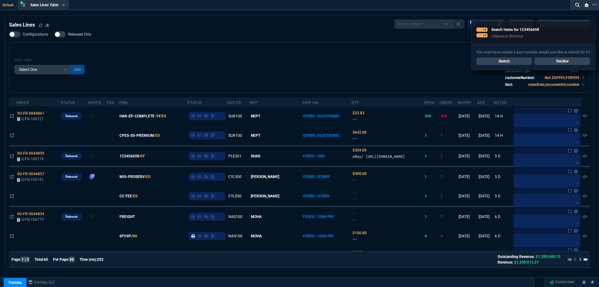
click at [581, 63] on link "Decline" at bounding box center [562, 60] width 56 height 7
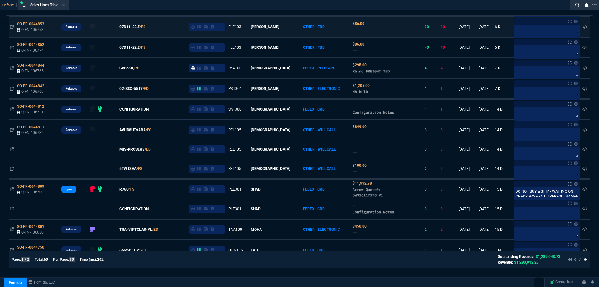
scroll to position [250, 0]
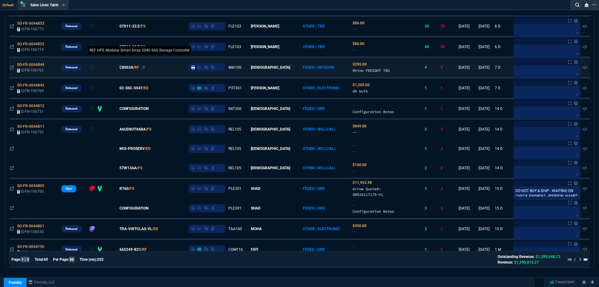
click at [133, 70] on span "C8S53A" at bounding box center [126, 68] width 14 height 6
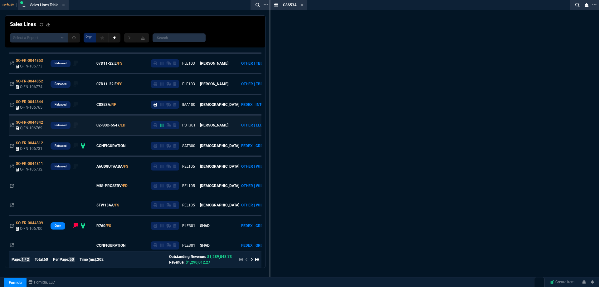
scroll to position [287, 0]
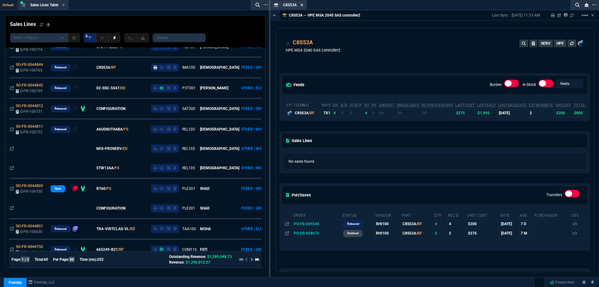
click at [300, 5] on icon at bounding box center [301, 5] width 3 height 4
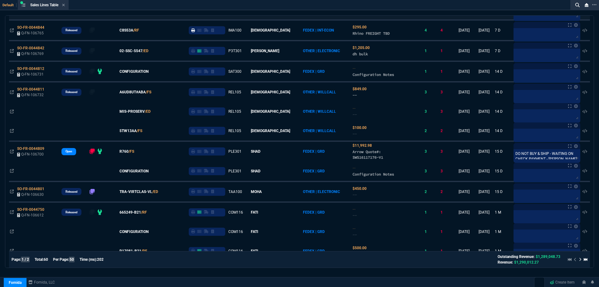
scroll to position [250, 0]
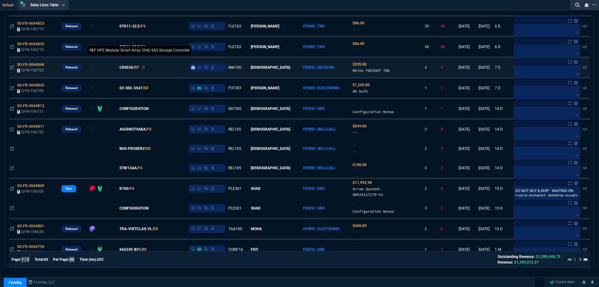
click at [133, 70] on span "C8S53A" at bounding box center [126, 68] width 14 height 6
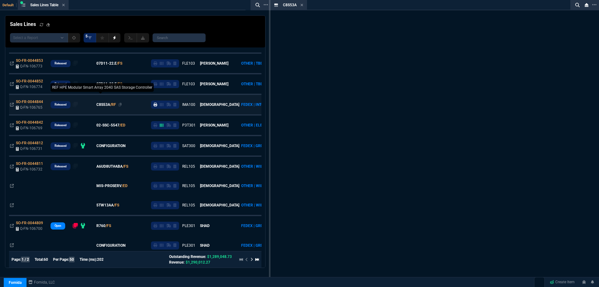
scroll to position [287, 0]
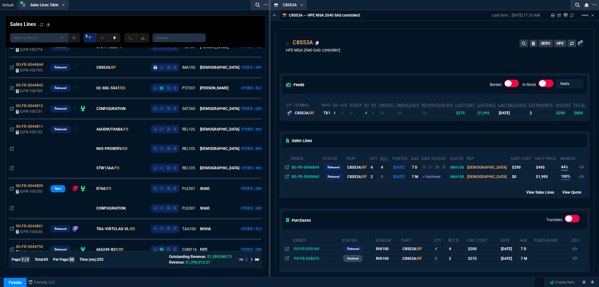
click at [317, 44] on icon at bounding box center [316, 43] width 3 height 4
click at [304, 4] on div "C8S53A Item" at bounding box center [289, 5] width 34 height 8
click at [302, 5] on icon at bounding box center [302, 5] width 2 height 2
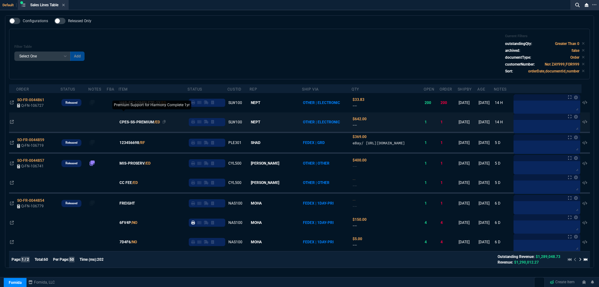
scroll to position [0, 0]
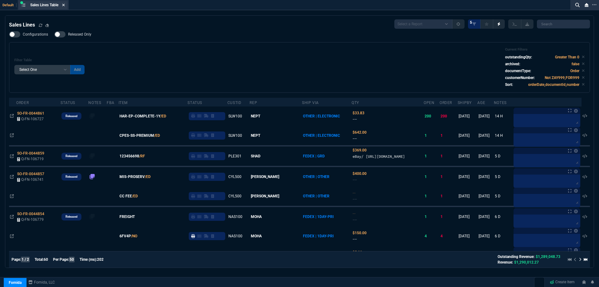
click at [63, 5] on icon at bounding box center [63, 5] width 3 height 4
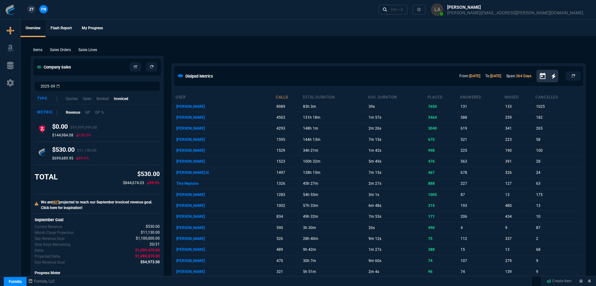
click at [32, 9] on span "ZT" at bounding box center [31, 10] width 4 height 6
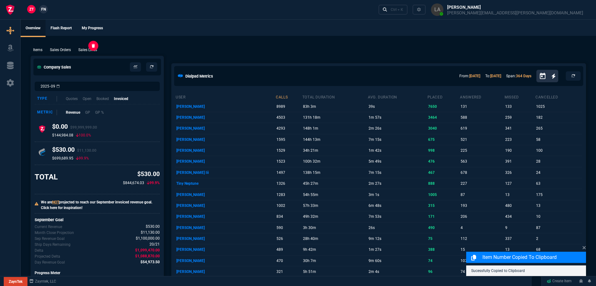
click at [95, 49] on p "Sales Lines" at bounding box center [87, 50] width 19 height 6
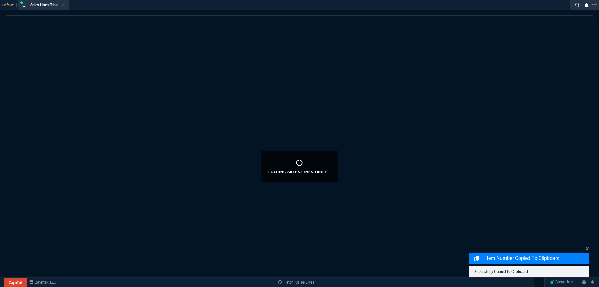
select select
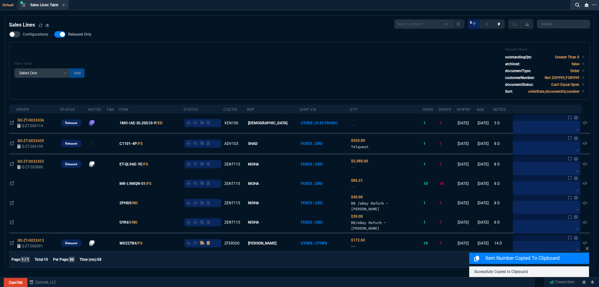
click at [75, 36] on span "Released Only" at bounding box center [79, 34] width 23 height 5
click at [54, 35] on input "Released Only" at bounding box center [54, 34] width 0 height 0
checkbox input "false"
click at [281, 65] on div "Filter Table Select One Add Filter () Age () ATS () Cond (itemVariantCode) Cust…" at bounding box center [299, 70] width 570 height 47
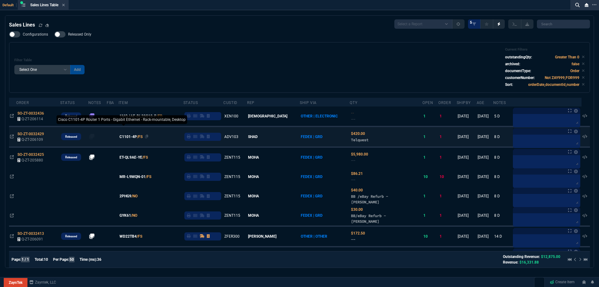
click at [137, 138] on span "C1101-4P" at bounding box center [127, 137] width 17 height 6
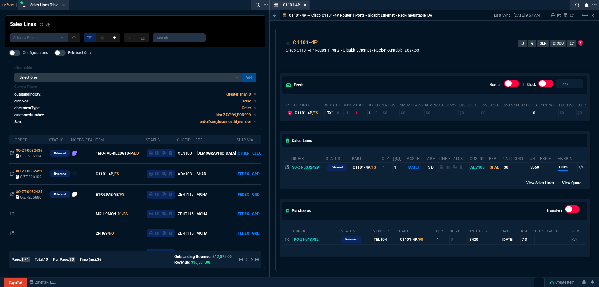
click at [306, 5] on icon at bounding box center [305, 5] width 3 height 4
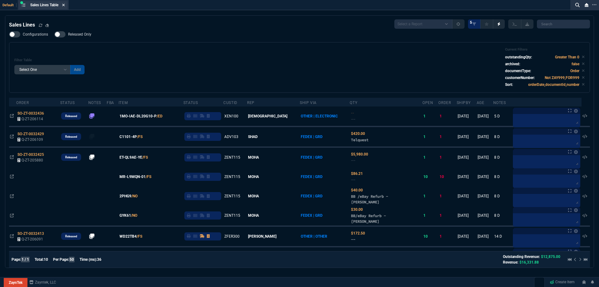
click at [65, 4] on icon at bounding box center [63, 5] width 3 height 4
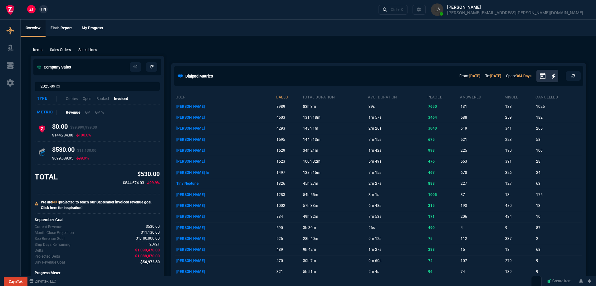
click at [39, 11] on nx-fornida-client-manager "ZT FN" at bounding box center [37, 9] width 24 height 9
click at [45, 8] on span "FN" at bounding box center [43, 10] width 5 height 6
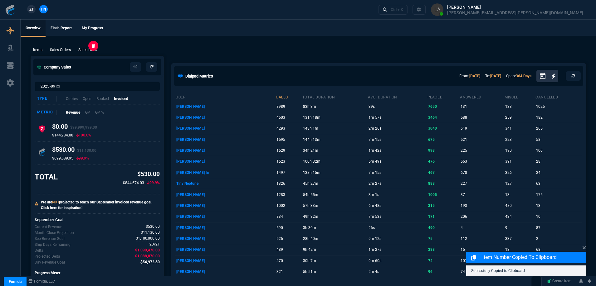
click at [85, 51] on p "Sales Lines" at bounding box center [87, 50] width 19 height 6
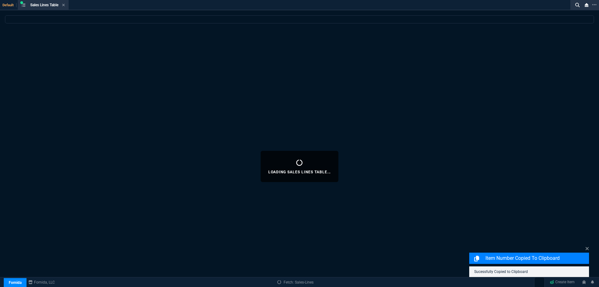
select select
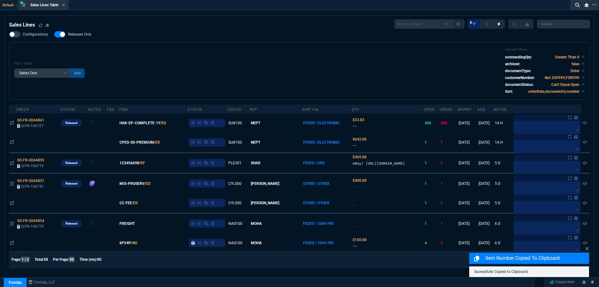
click at [84, 34] on span "Released Only" at bounding box center [79, 34] width 23 height 5
click at [54, 34] on input "Released Only" at bounding box center [54, 34] width 0 height 0
checkbox input "false"
click at [215, 37] on div "Configurations Released Only Filter Table Select One Add Filter () Age () ATS (…" at bounding box center [299, 65] width 581 height 68
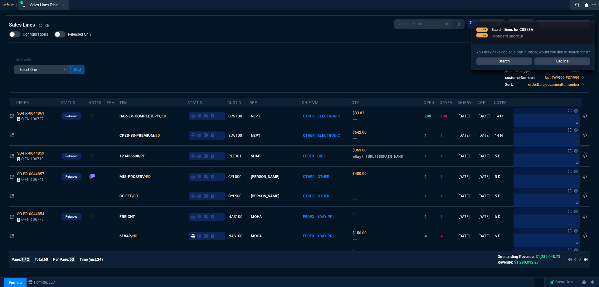
click at [554, 64] on link "Decline" at bounding box center [562, 60] width 56 height 7
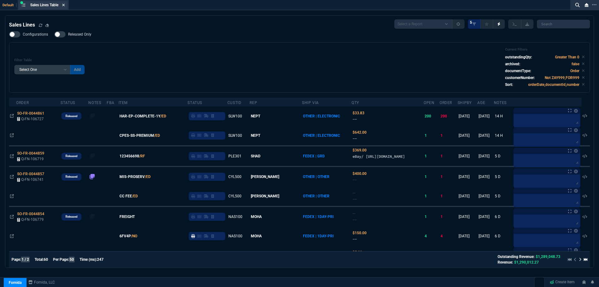
click at [65, 7] on fa-icon at bounding box center [63, 5] width 3 height 4
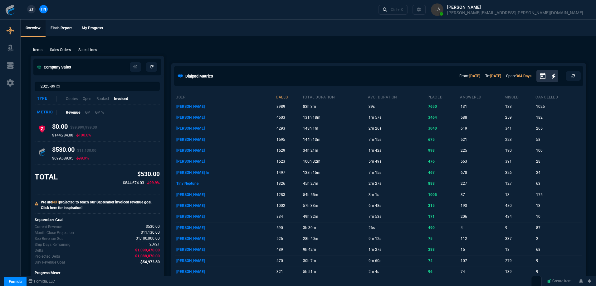
click at [475, 17] on div "Ctrl + K" at bounding box center [483, 9] width 215 height 19
click at [408, 11] on link "Ctrl + K" at bounding box center [392, 10] width 29 height 10
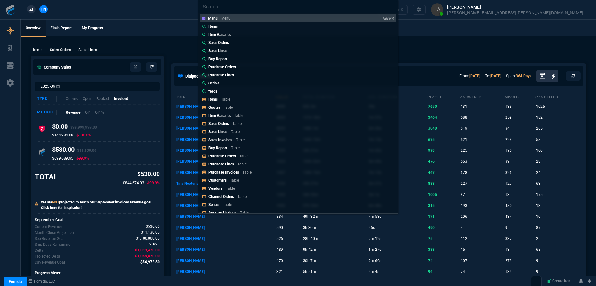
click at [176, 20] on div "Menu Menu Recent Items Item Variants Sales Orders Sales Lines Buy Report Purcha…" at bounding box center [298, 143] width 596 height 286
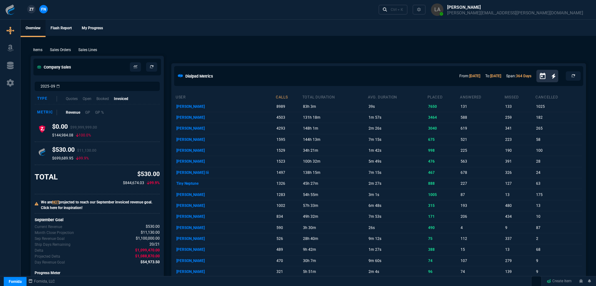
click at [227, 32] on ul "Overview Flash Report My Progress" at bounding box center [308, 28] width 575 height 16
click at [30, 7] on span "ZT" at bounding box center [31, 10] width 4 height 6
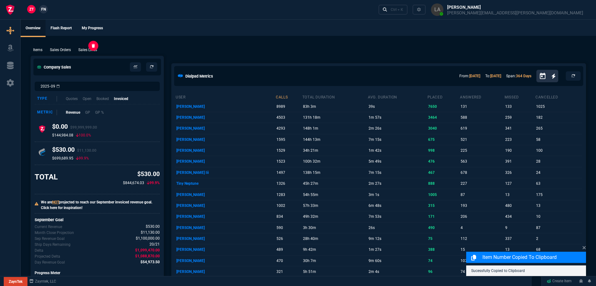
click at [87, 49] on p "Sales Lines" at bounding box center [87, 50] width 19 height 6
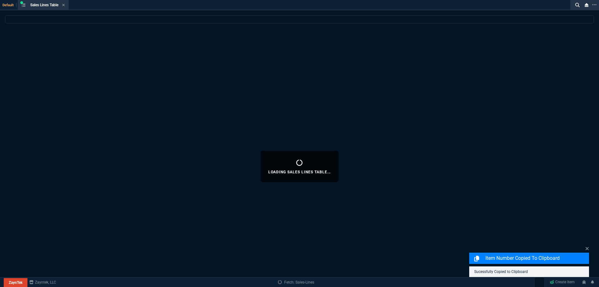
select select
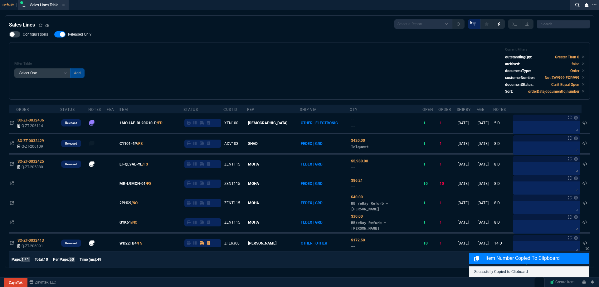
click at [84, 36] on span "Released Only" at bounding box center [79, 34] width 23 height 5
click at [54, 35] on input "Released Only" at bounding box center [54, 34] width 0 height 0
checkbox input "false"
click at [206, 52] on div "Filter Table Select One Add Filter () Age () ATS () Cond (itemVariantCode) Cust…" at bounding box center [299, 70] width 570 height 47
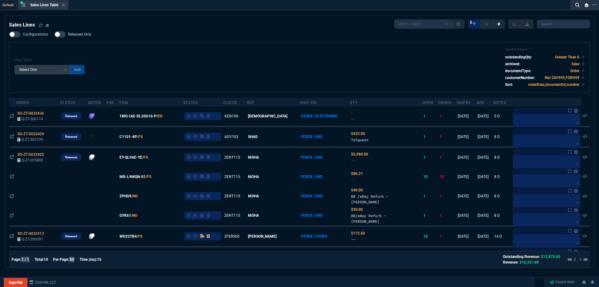
click at [67, 5] on div "Sales Lines Table Sales Line" at bounding box center [43, 5] width 48 height 8
click at [65, 6] on icon at bounding box center [63, 5] width 2 height 2
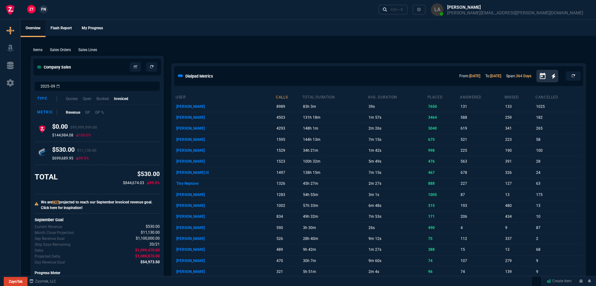
click at [45, 9] on span "FN" at bounding box center [43, 10] width 5 height 6
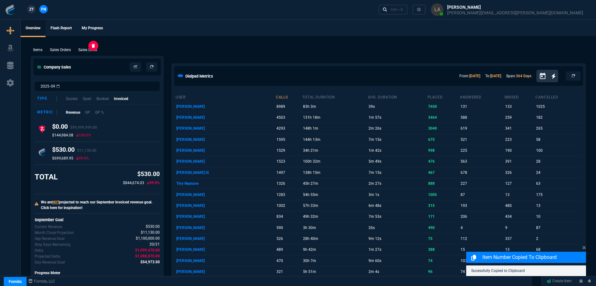
click at [93, 50] on p "Sales Lines" at bounding box center [87, 50] width 19 height 6
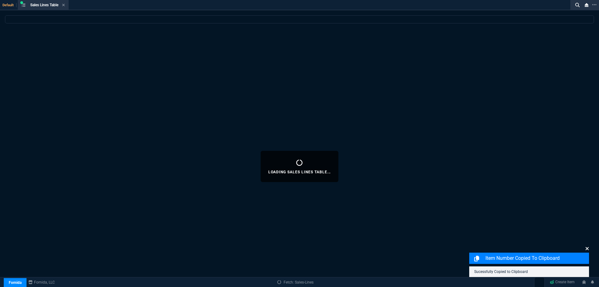
select select
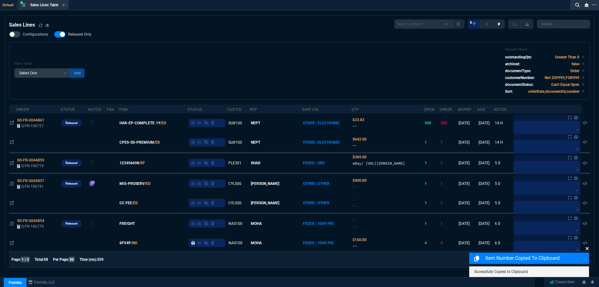
click at [589, 248] on icon at bounding box center [587, 248] width 4 height 5
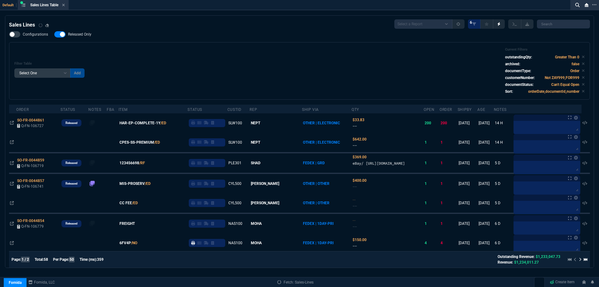
click at [84, 33] on span "Released Only" at bounding box center [79, 34] width 23 height 5
click at [54, 34] on input "Released Only" at bounding box center [54, 34] width 0 height 0
click at [248, 55] on div "Filter Table Select One Add Filter () Age () ATS () Cond (itemVariantCode) Cust…" at bounding box center [299, 70] width 570 height 47
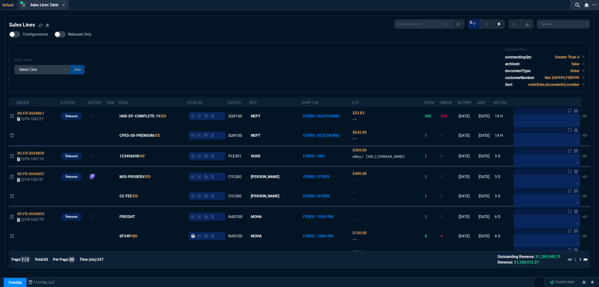
drag, startPoint x: 77, startPoint y: 32, endPoint x: 210, endPoint y: 57, distance: 135.5
click at [77, 32] on label "Released Only" at bounding box center [75, 34] width 43 height 6
click at [54, 34] on input "Released Only" at bounding box center [54, 34] width 0 height 0
click at [213, 57] on div "Filter Table Select One Add Filter () Age () ATS () Cond (itemVariantCode) Cust…" at bounding box center [299, 67] width 570 height 40
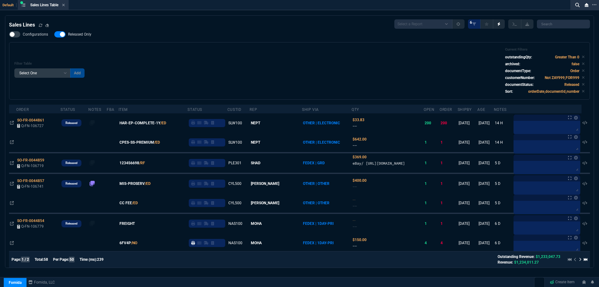
click at [88, 35] on span "Released Only" at bounding box center [79, 34] width 23 height 5
click at [54, 35] on input "Released Only" at bounding box center [54, 34] width 0 height 0
click at [293, 56] on div "Filter Table Select One Add Filter () Age () ATS () Cond (itemVariantCode) Cust…" at bounding box center [299, 70] width 570 height 47
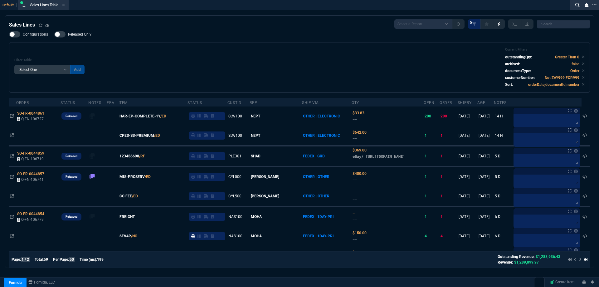
click at [80, 40] on div "Configurations Released Only Filter Table Select One Add Filter () Age () ATS (…" at bounding box center [299, 61] width 581 height 61
click at [84, 37] on label "Released Only" at bounding box center [75, 34] width 43 height 6
click at [54, 35] on input "Released Only" at bounding box center [54, 34] width 0 height 0
checkbox input "true"
click at [194, 48] on div "Filter Table Select One Add Filter () Age () ATS () Cond (itemVariantCode) Cust…" at bounding box center [299, 67] width 570 height 40
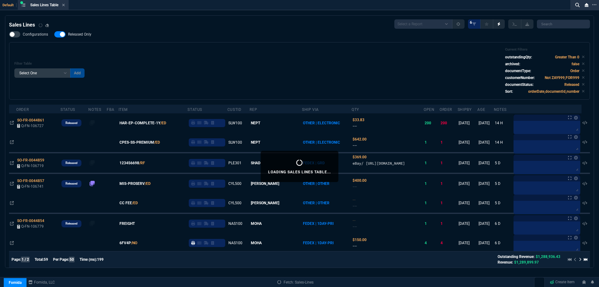
click at [85, 36] on span "Released Only" at bounding box center [79, 34] width 23 height 5
click at [54, 35] on input "Released Only" at bounding box center [54, 34] width 0 height 0
click at [224, 60] on div "Filter Table Select One Add Filter () Age () ATS () Cond (itemVariantCode) Cust…" at bounding box center [299, 70] width 570 height 47
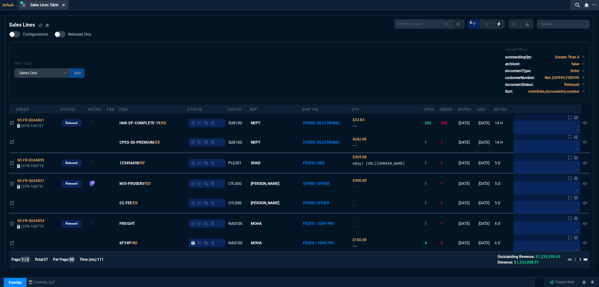
click at [65, 6] on icon at bounding box center [63, 5] width 3 height 4
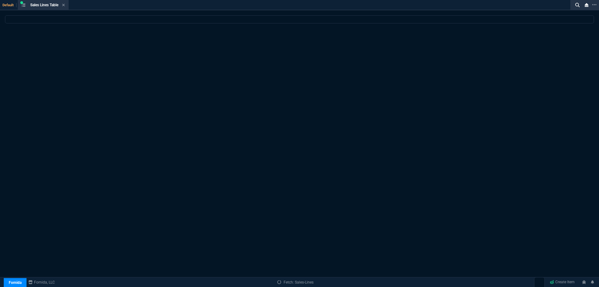
select select
